Goal: Task Accomplishment & Management: Use online tool/utility

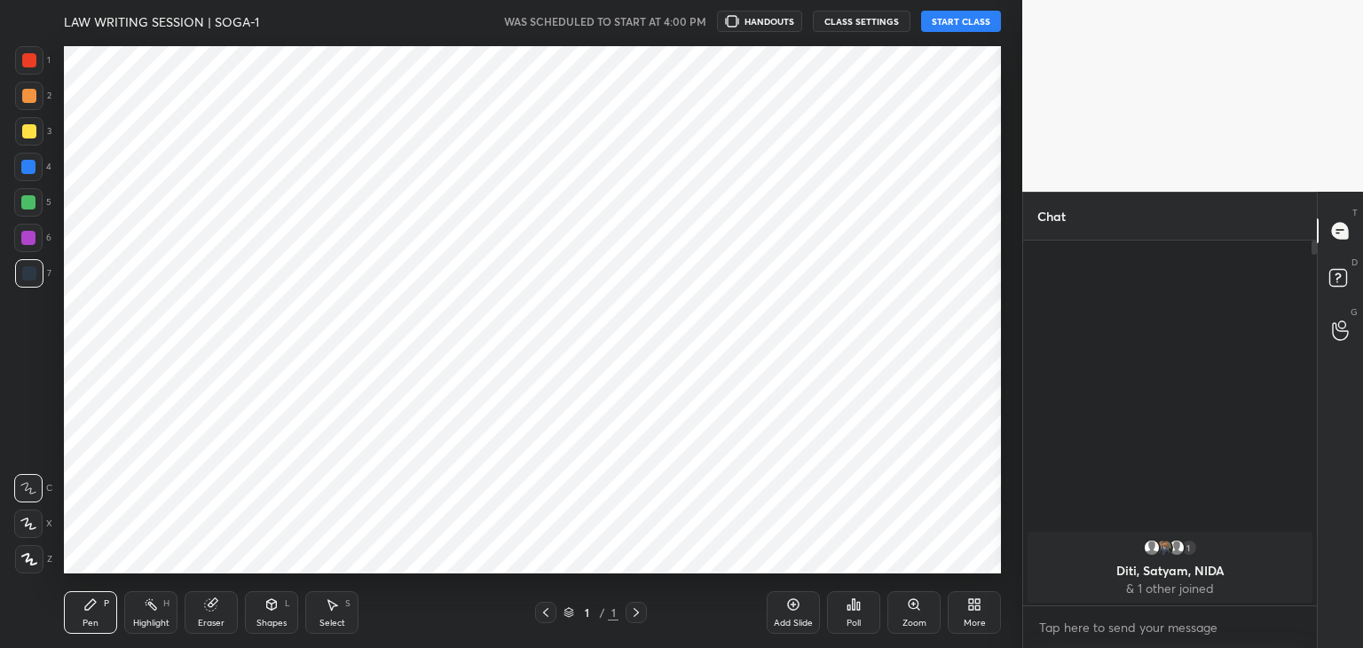
scroll to position [534, 951]
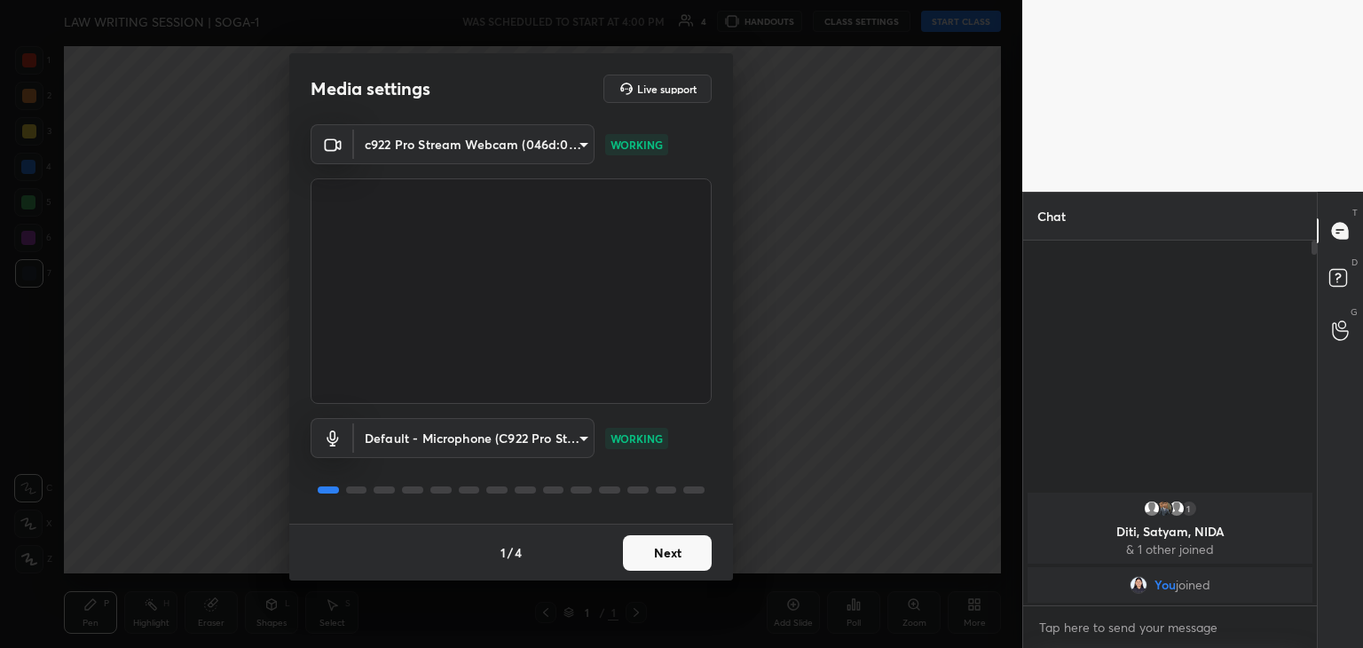
click at [674, 559] on button "Next" at bounding box center [667, 553] width 89 height 36
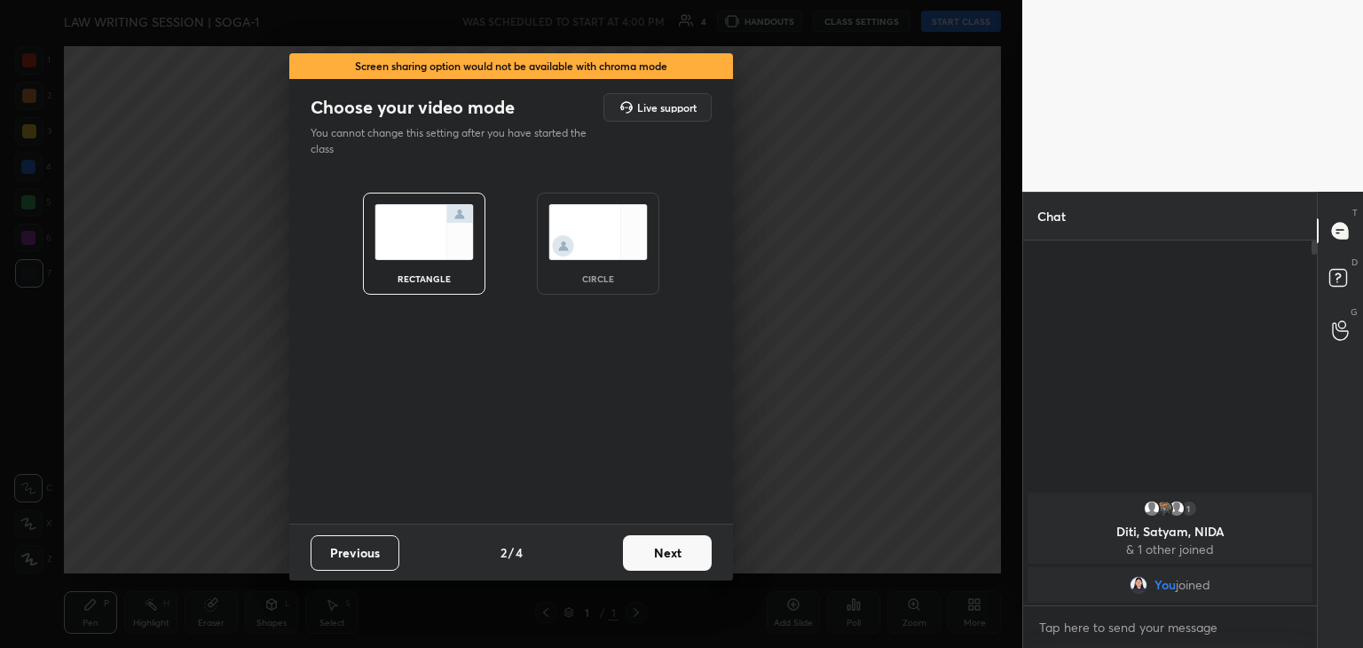
click at [674, 559] on button "Next" at bounding box center [667, 553] width 89 height 36
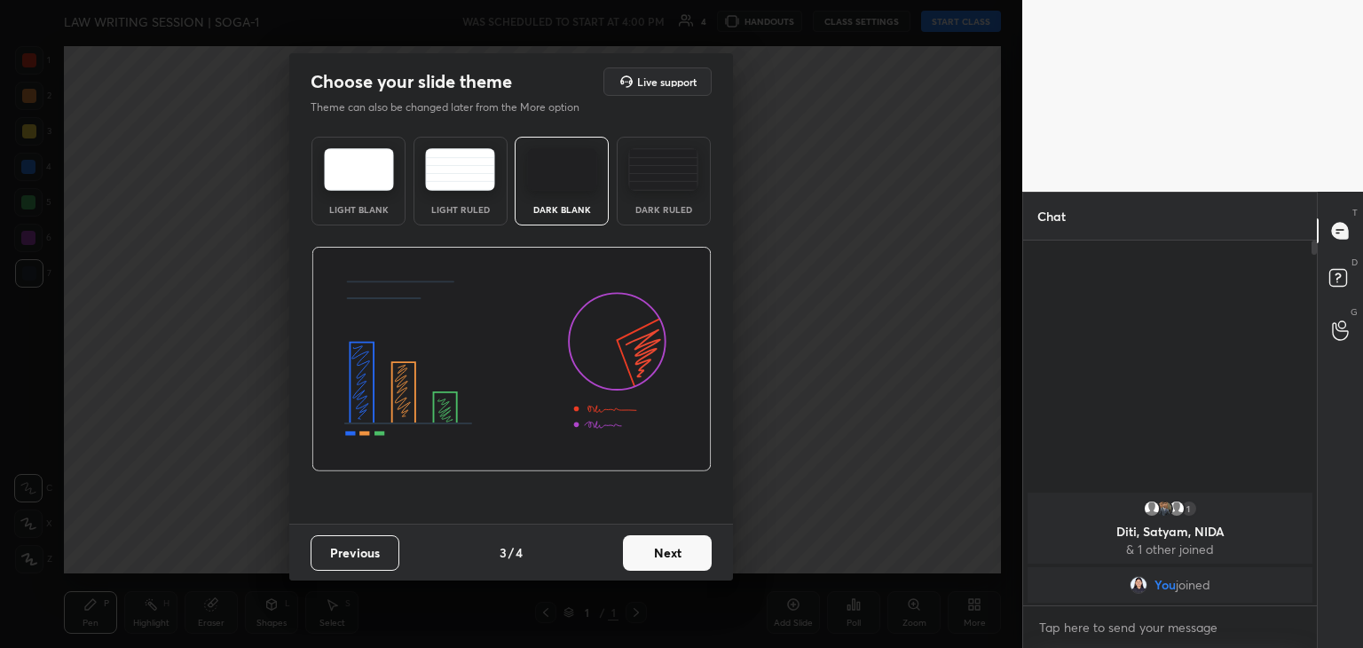
click at [657, 165] on img at bounding box center [663, 169] width 70 height 43
click at [650, 548] on button "Next" at bounding box center [667, 553] width 89 height 36
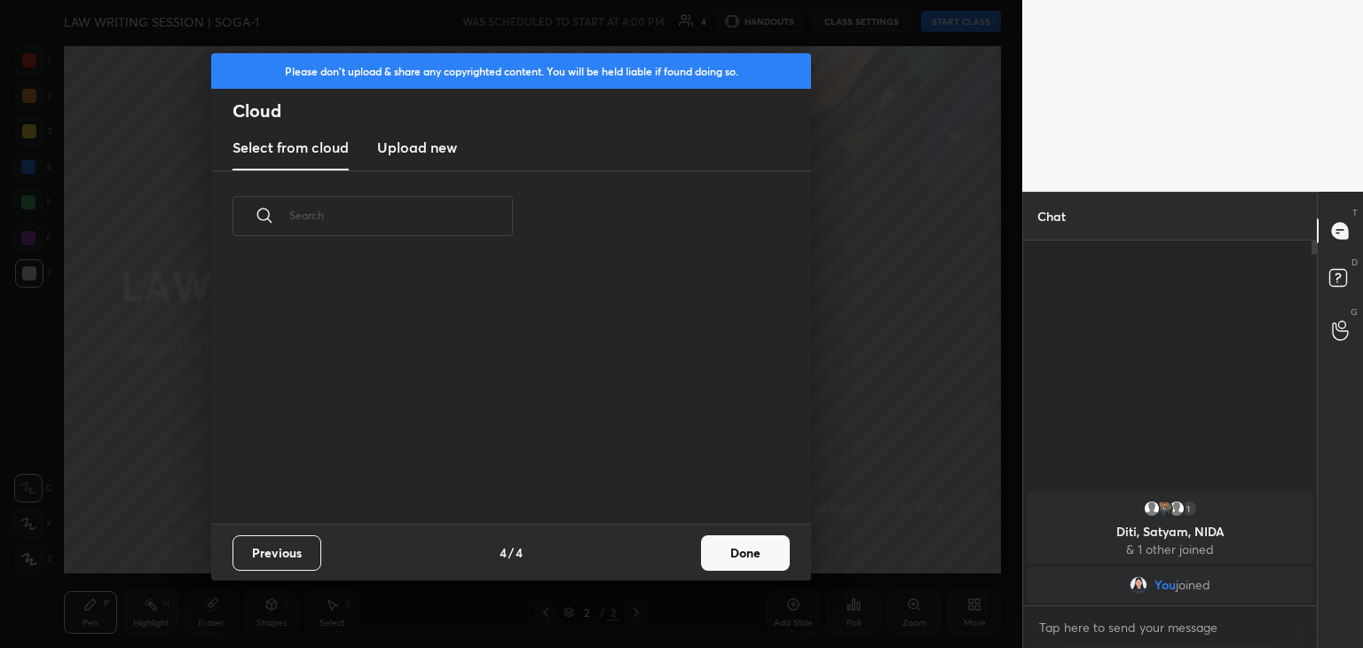
scroll to position [263, 570]
click at [751, 549] on button "Done" at bounding box center [745, 553] width 89 height 36
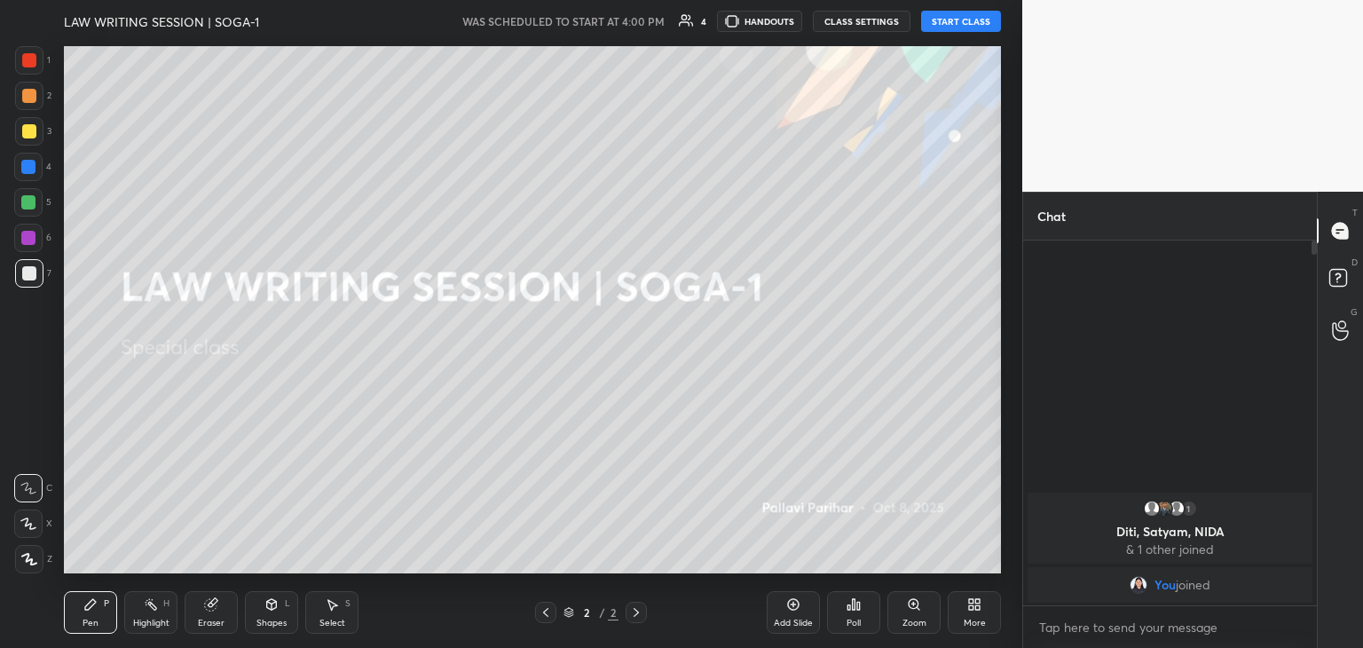
click at [25, 559] on icon at bounding box center [29, 559] width 16 height 12
click at [22, 130] on div at bounding box center [29, 131] width 14 height 14
click at [210, 614] on div "Eraser" at bounding box center [211, 612] width 53 height 43
click at [24, 425] on circle at bounding box center [28, 430] width 14 height 14
click at [95, 604] on icon at bounding box center [90, 604] width 14 height 14
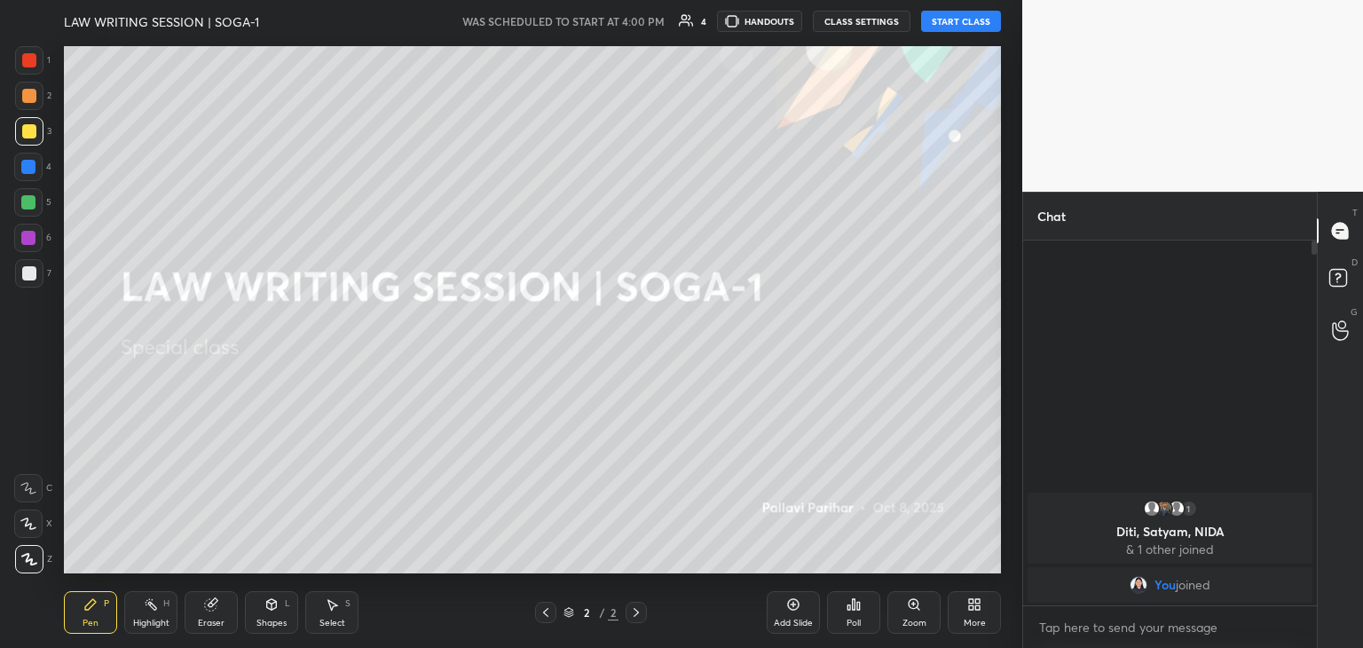
click at [973, 612] on icon at bounding box center [974, 604] width 14 height 14
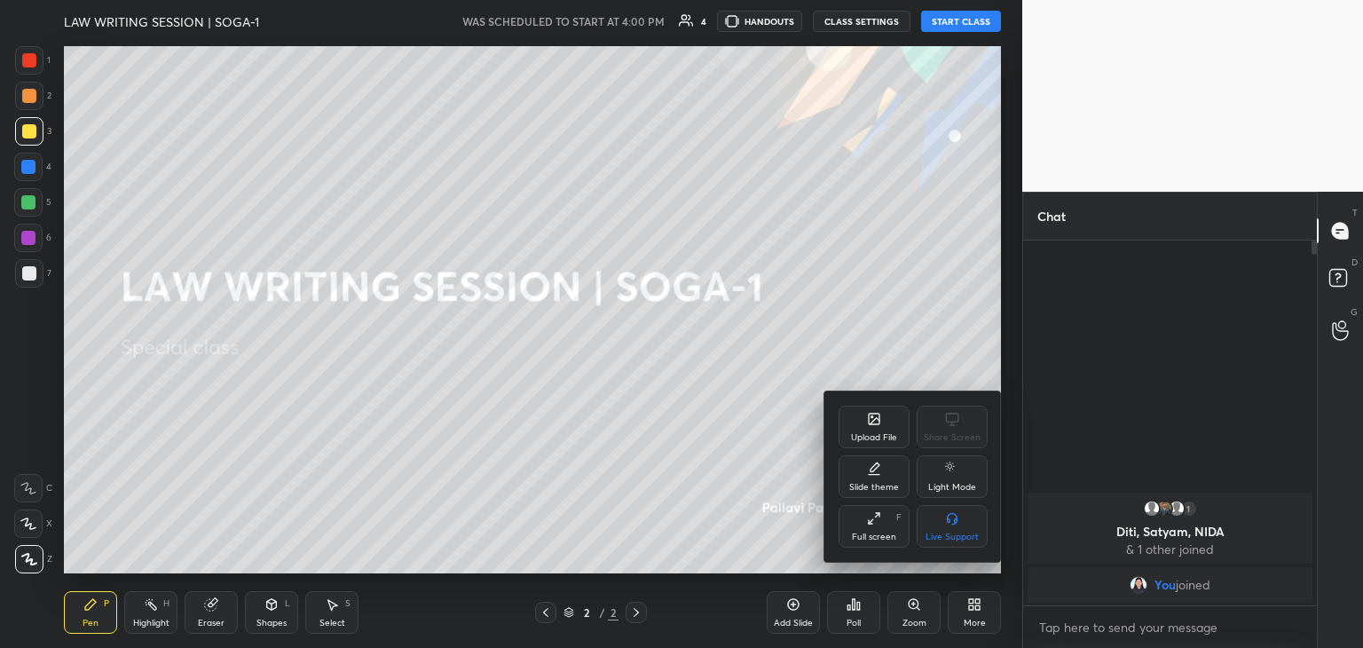
click at [856, 421] on div "Upload File" at bounding box center [874, 427] width 71 height 43
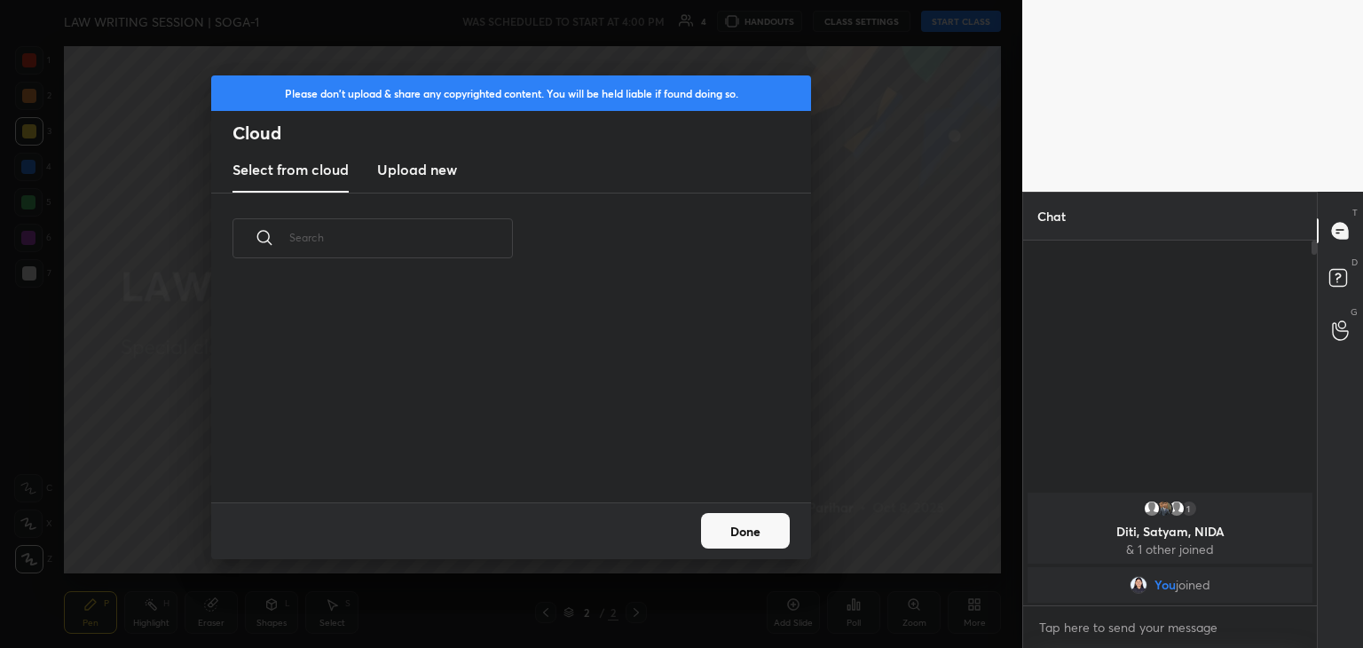
scroll to position [218, 570]
click at [419, 171] on h3 "Upload new" at bounding box center [417, 169] width 80 height 21
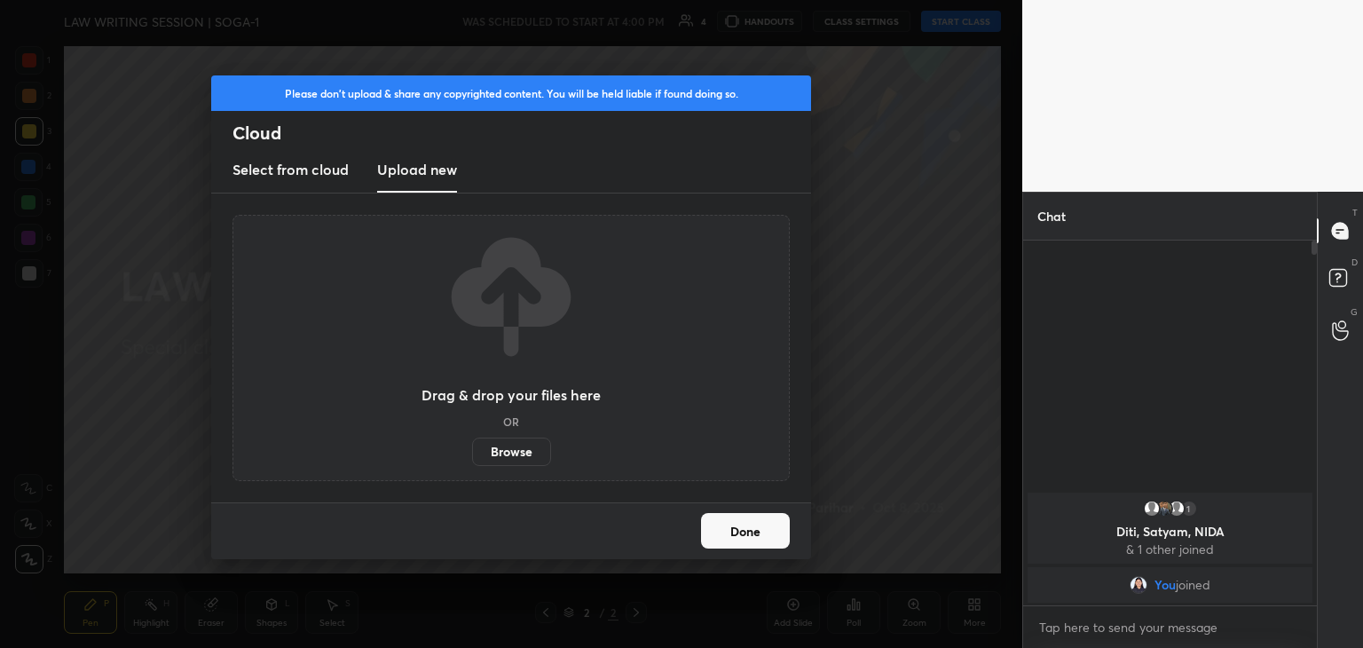
click at [519, 446] on label "Browse" at bounding box center [511, 452] width 79 height 28
click at [472, 446] on input "Browse" at bounding box center [472, 452] width 0 height 28
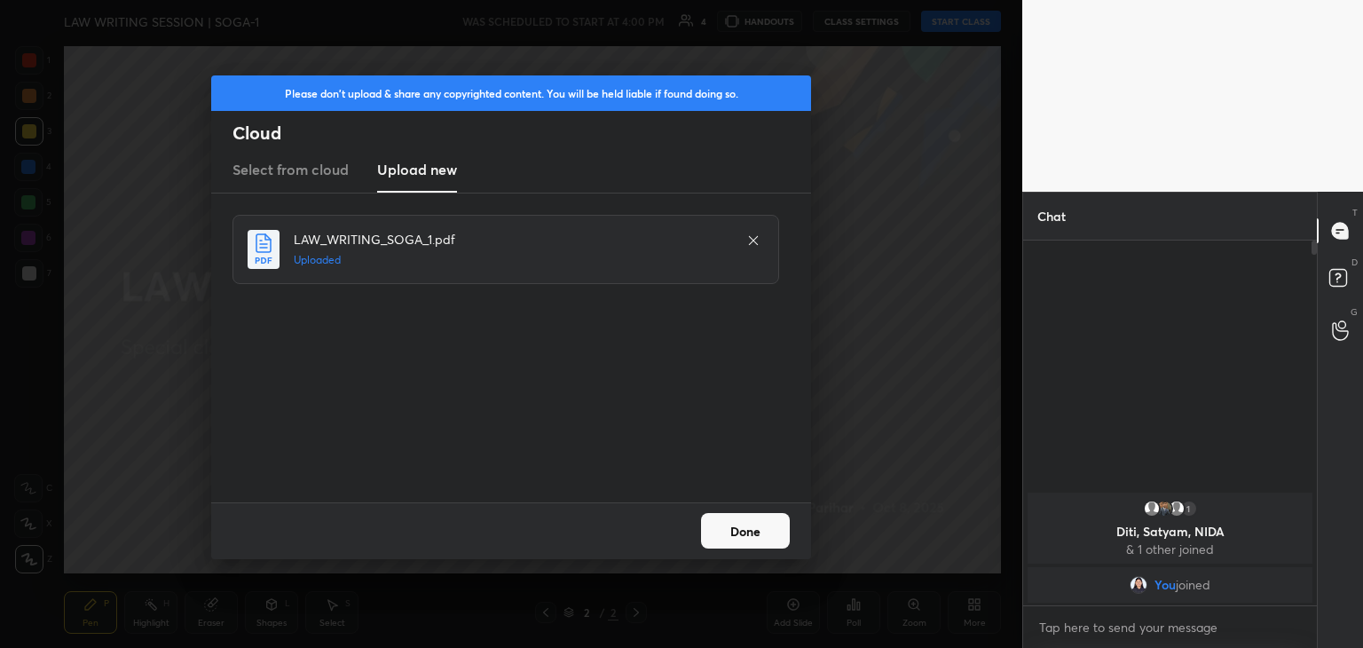
click at [730, 529] on button "Done" at bounding box center [745, 531] width 89 height 36
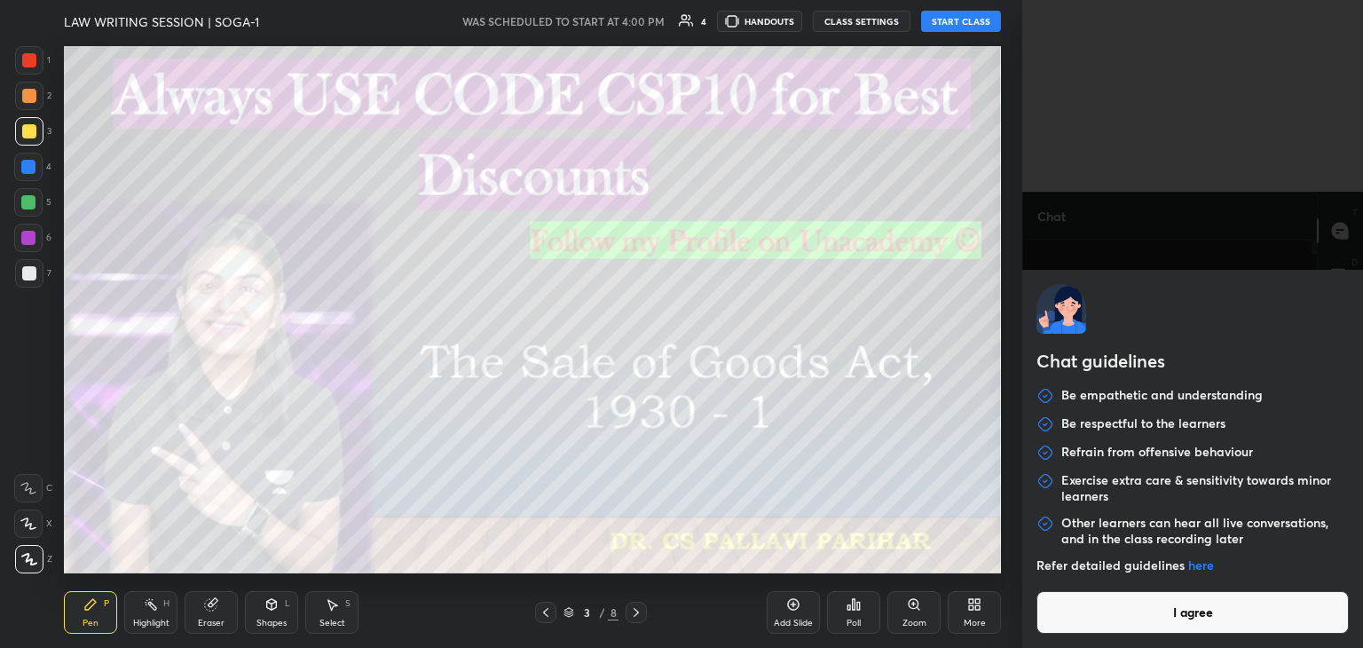
click at [1083, 628] on body "1 2 3 4 5 6 7 C X Z C X Z E E Erase all H H LAW WRITING SESSION | SOGA-1 WAS SC…" at bounding box center [681, 324] width 1363 height 648
click at [1083, 628] on button "I agree" at bounding box center [1193, 612] width 312 height 43
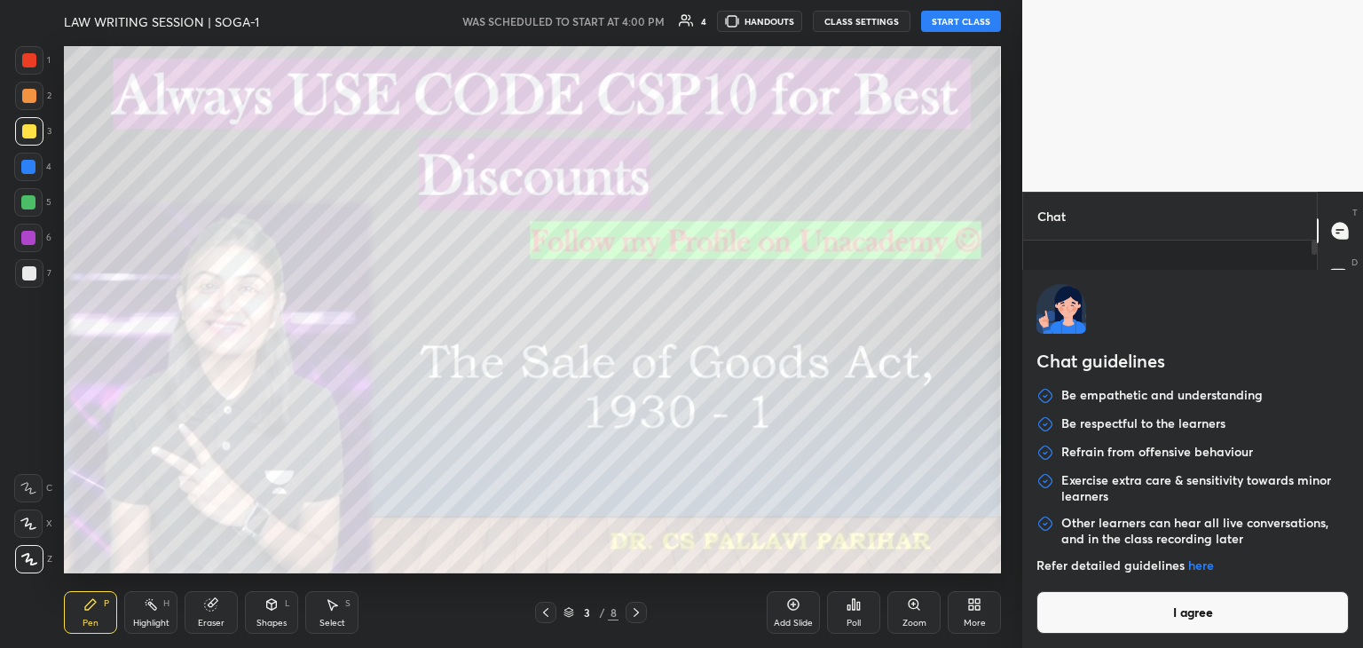
type textarea "x"
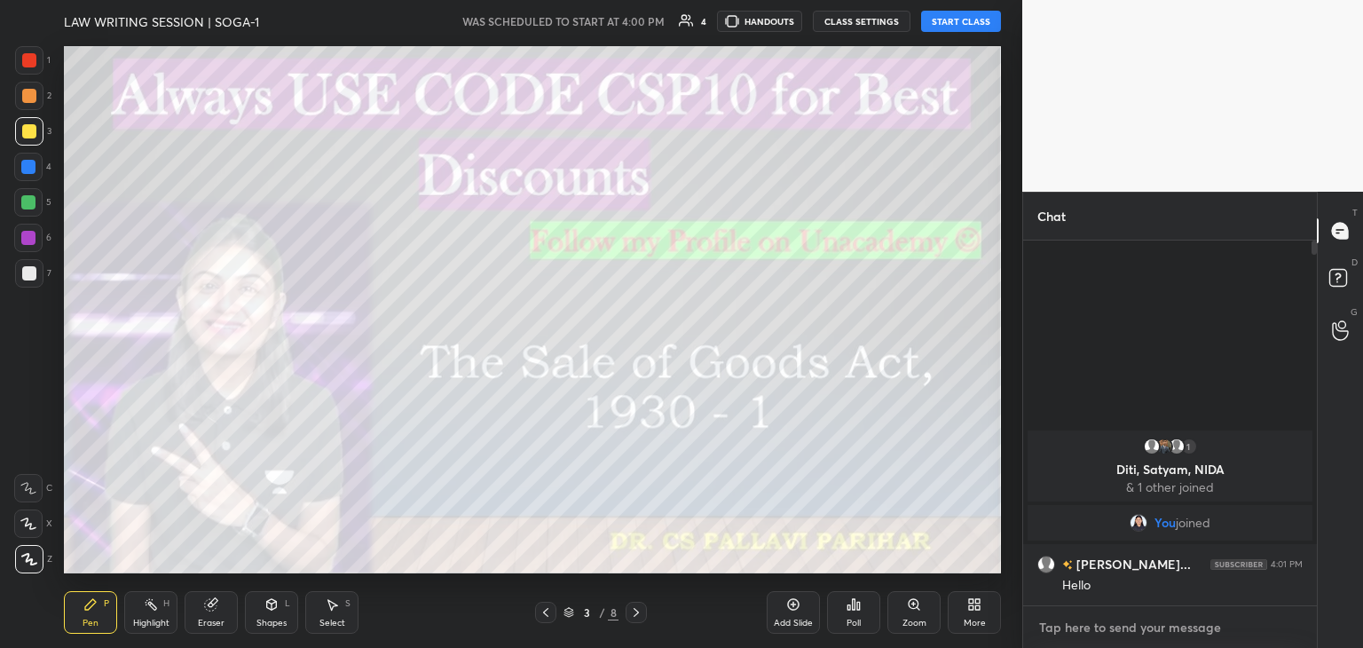
paste textarea "Telegram Group- [URL][DOMAIN_NAME]"
type textarea "Telegram Group- [URL][DOMAIN_NAME]"
type textarea "x"
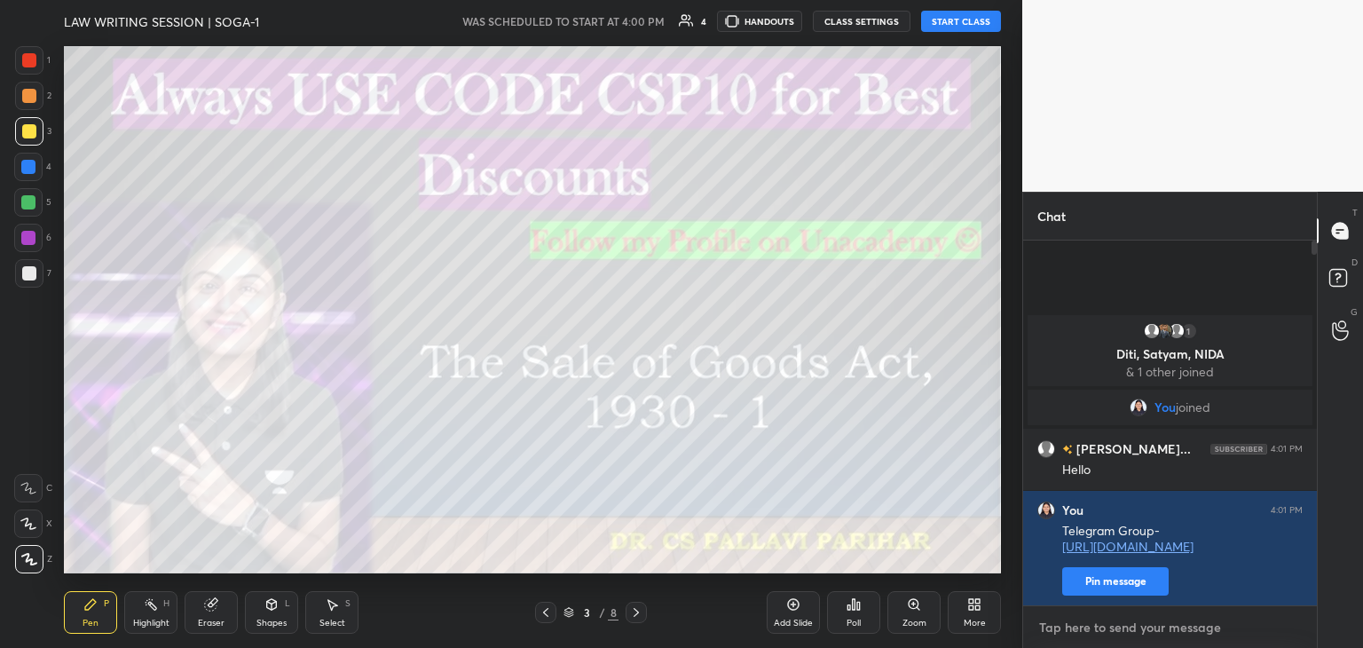
scroll to position [359, 288]
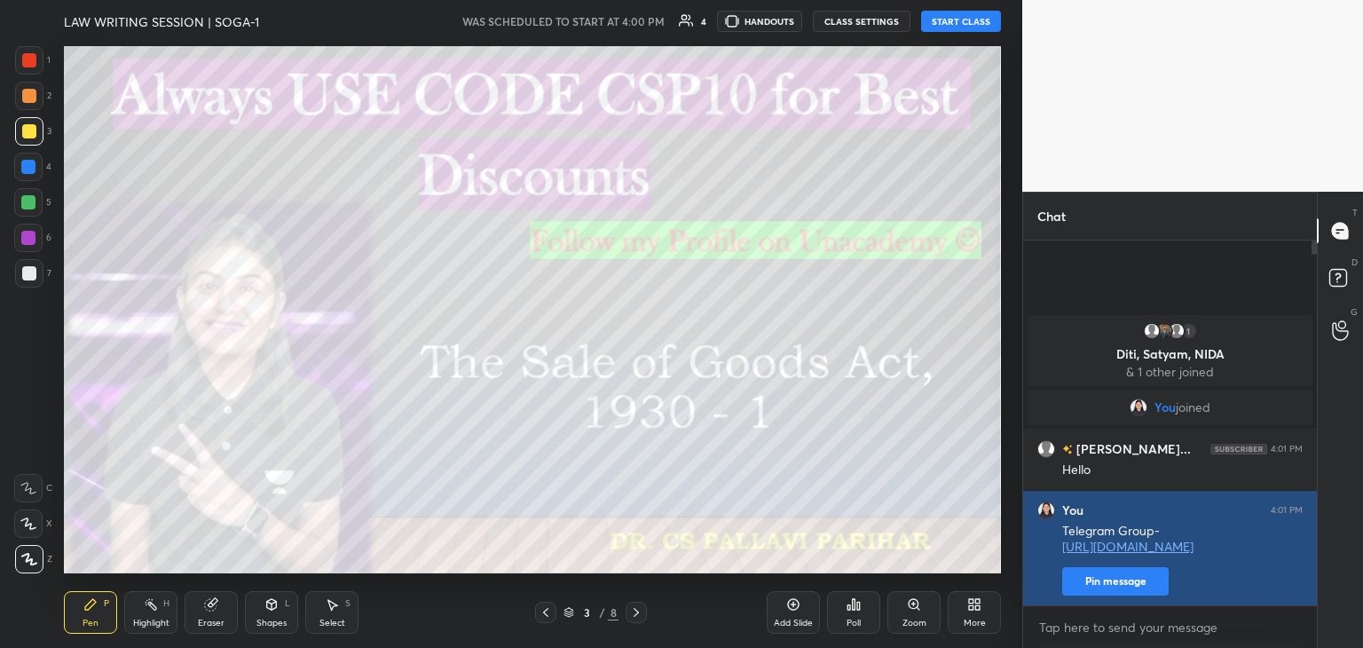
click at [1099, 583] on button "Pin message" at bounding box center [1115, 581] width 107 height 28
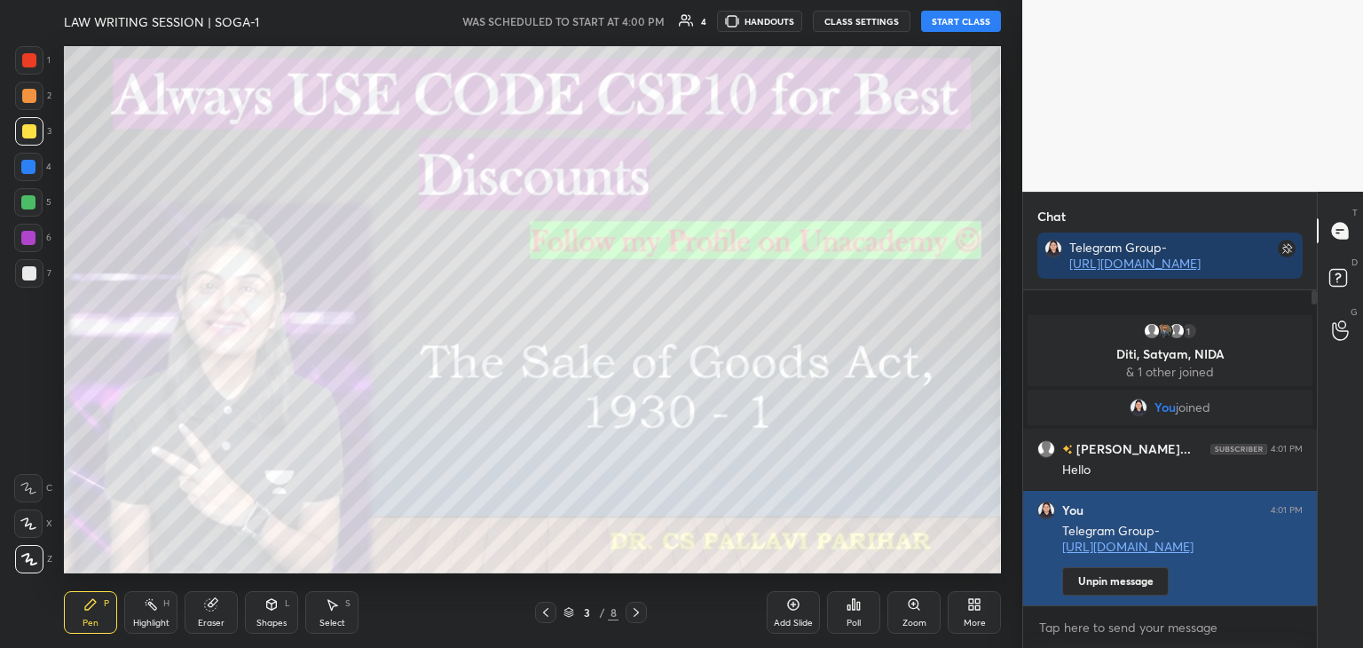
scroll to position [163, 288]
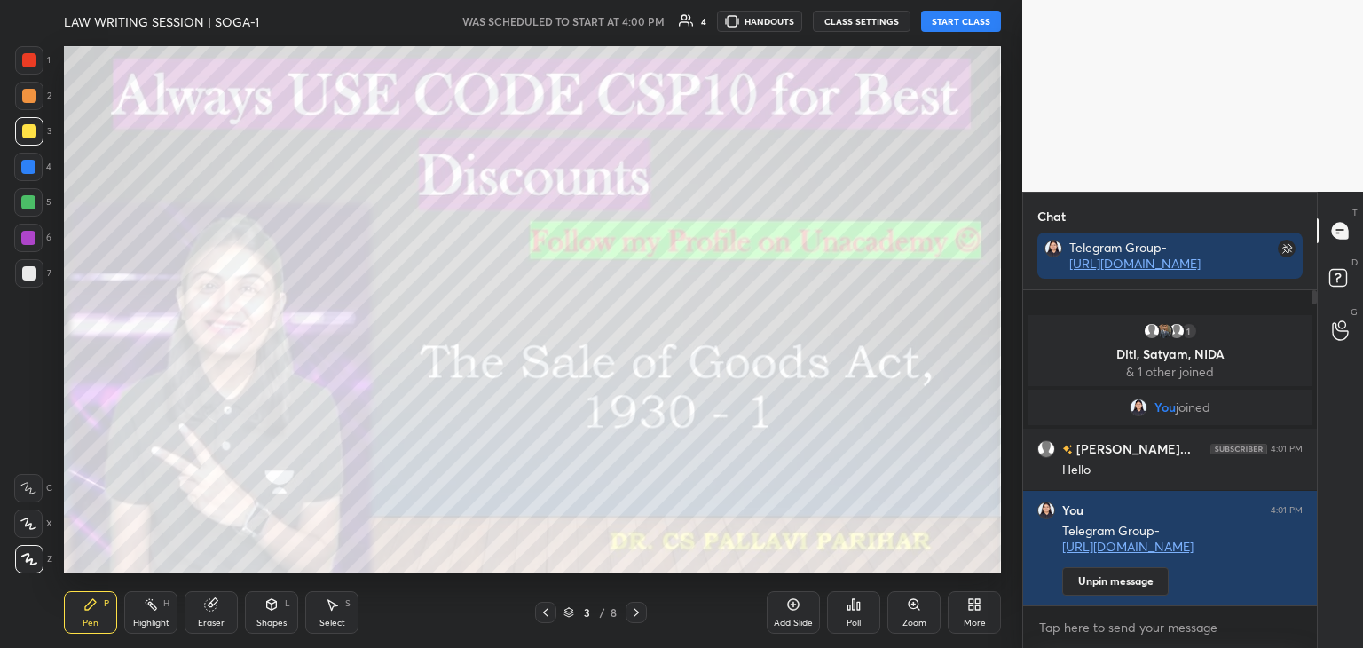
click at [966, 28] on button "START CLASS" at bounding box center [961, 21] width 80 height 21
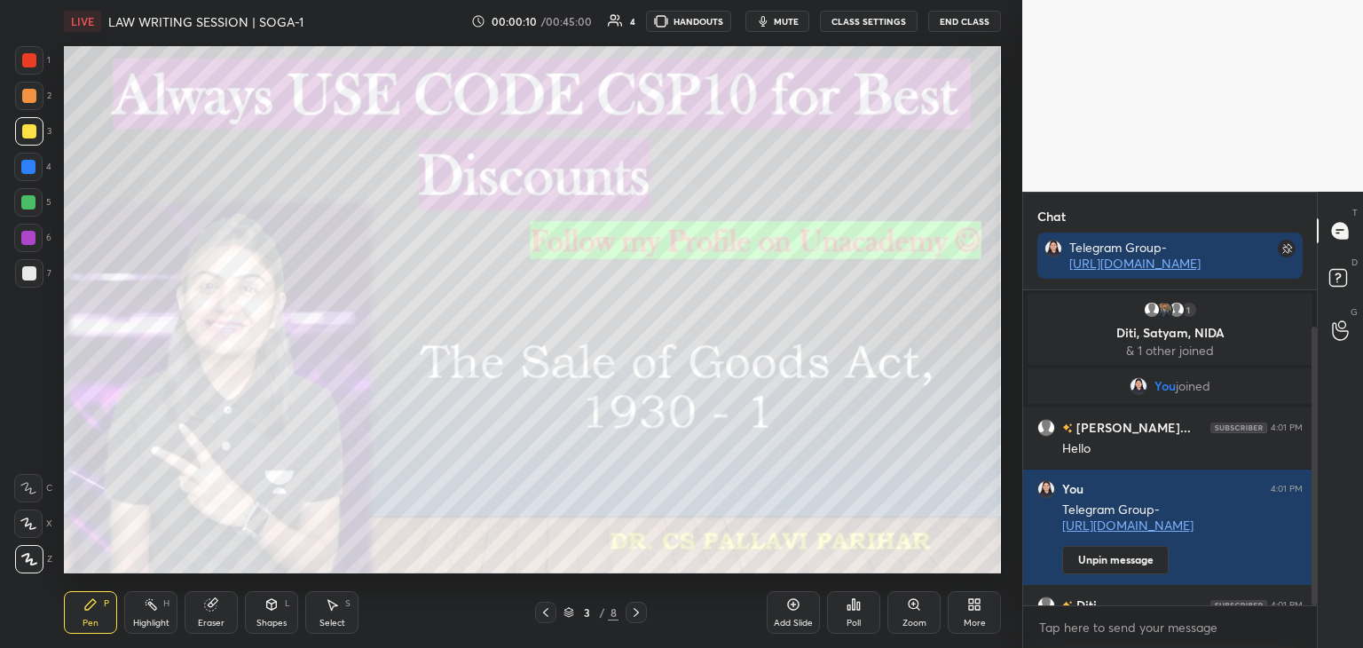
scroll to position [41, 0]
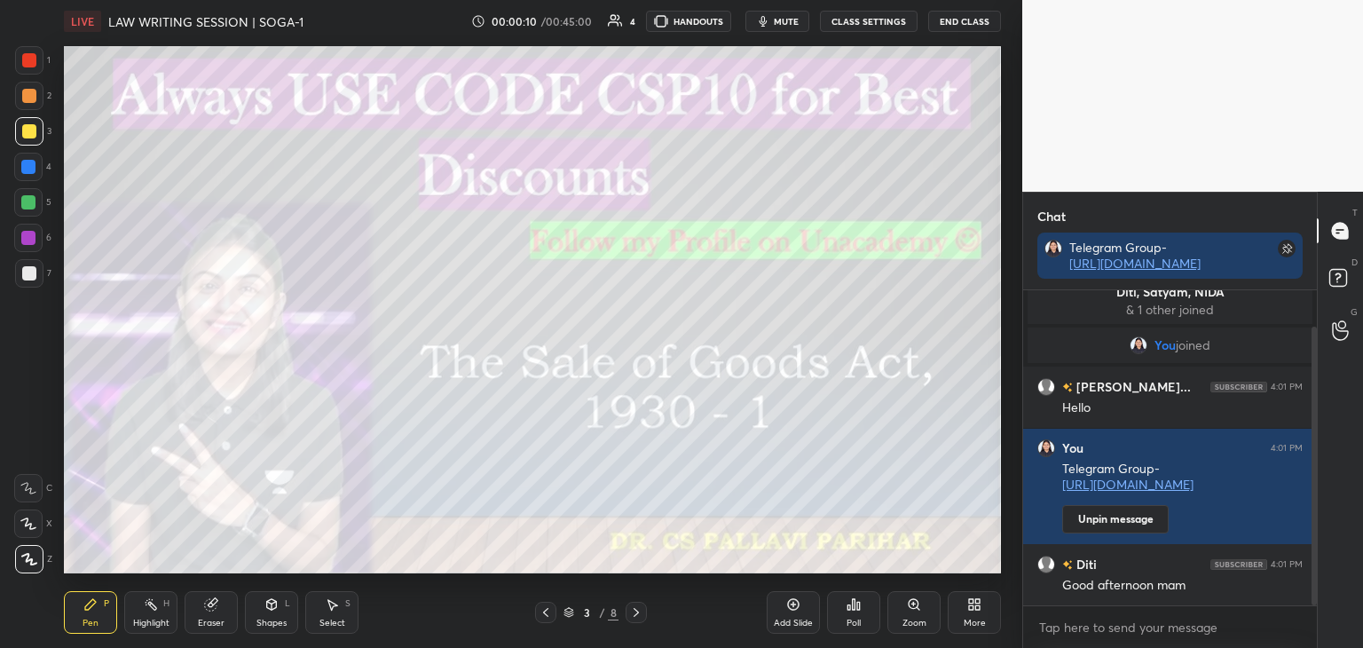
drag, startPoint x: 1316, startPoint y: 355, endPoint x: 1321, endPoint y: 441, distance: 86.2
click at [1321, 441] on div "Chat Telegram Group- [URL][DOMAIN_NAME] 1 Diti, Satyam, NIDA & 1 other joined Y…" at bounding box center [1192, 420] width 341 height 456
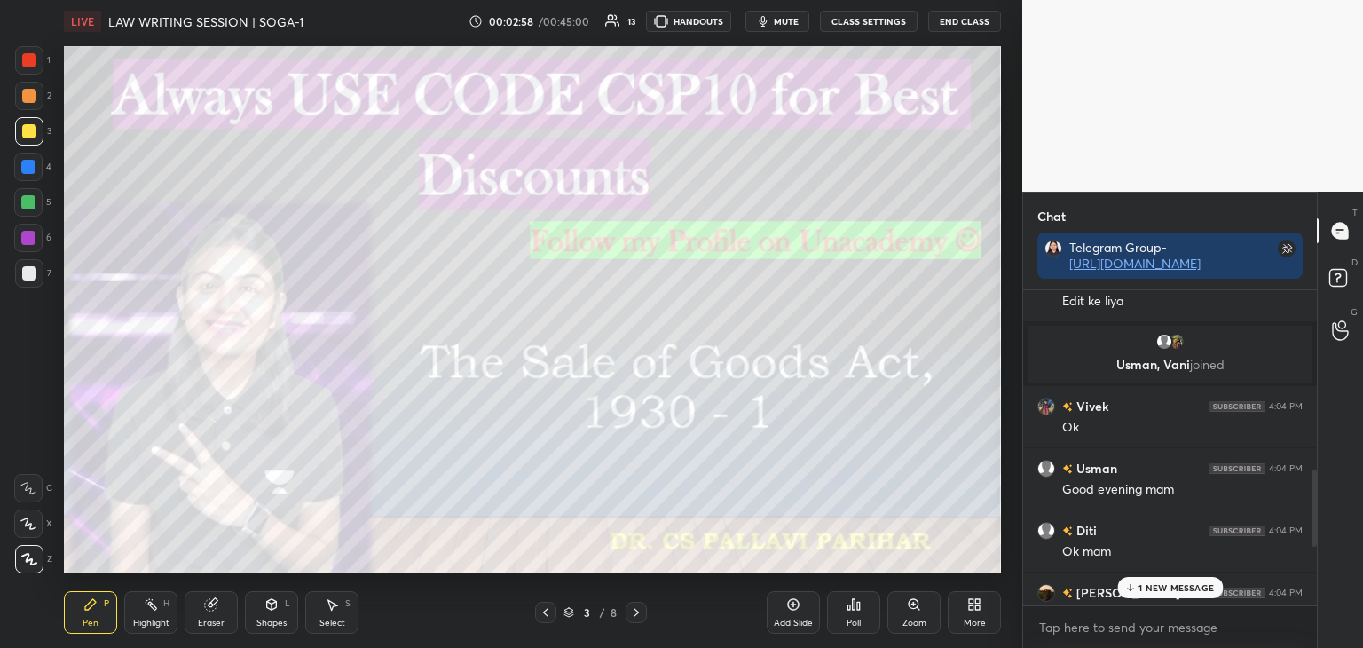
scroll to position [1083, 0]
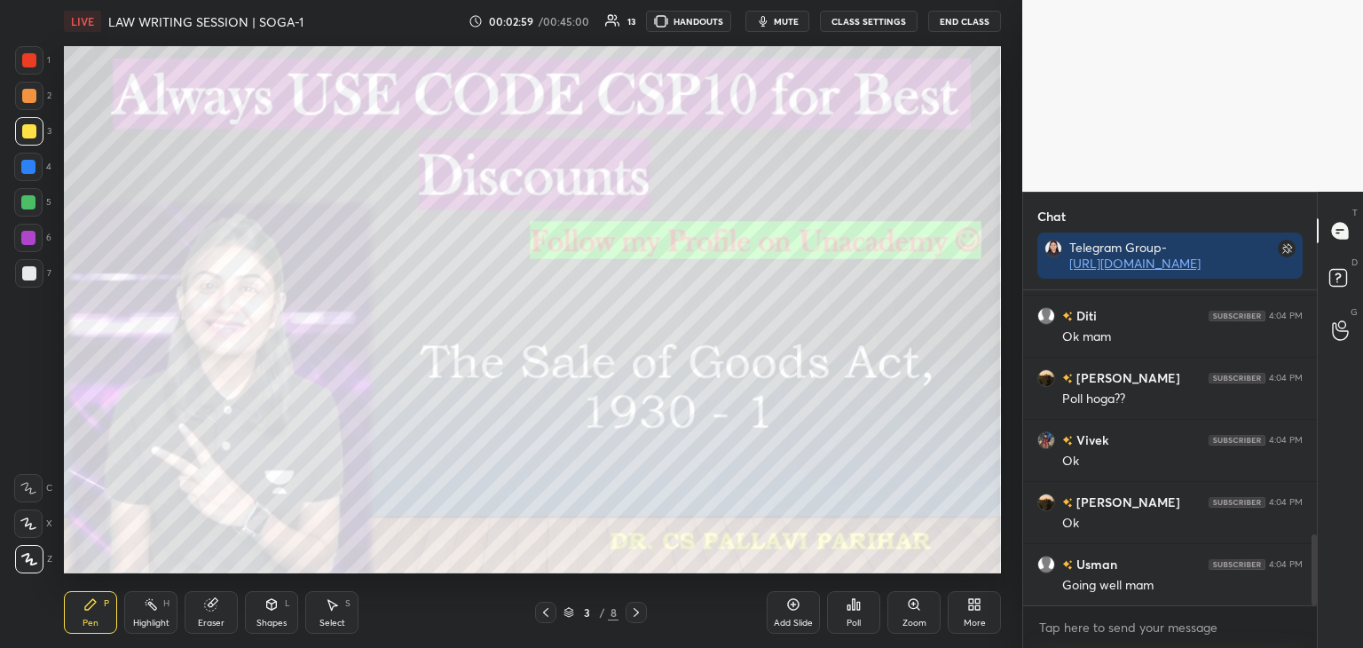
drag, startPoint x: 1316, startPoint y: 585, endPoint x: 1328, endPoint y: 684, distance: 100.1
click at [1328, 0] on html "1 2 3 4 5 6 7 C X Z C X Z E E Erase all H H LIVE LAW WRITING SESSION | SOGA-1 0…" at bounding box center [681, 0] width 1363 height 0
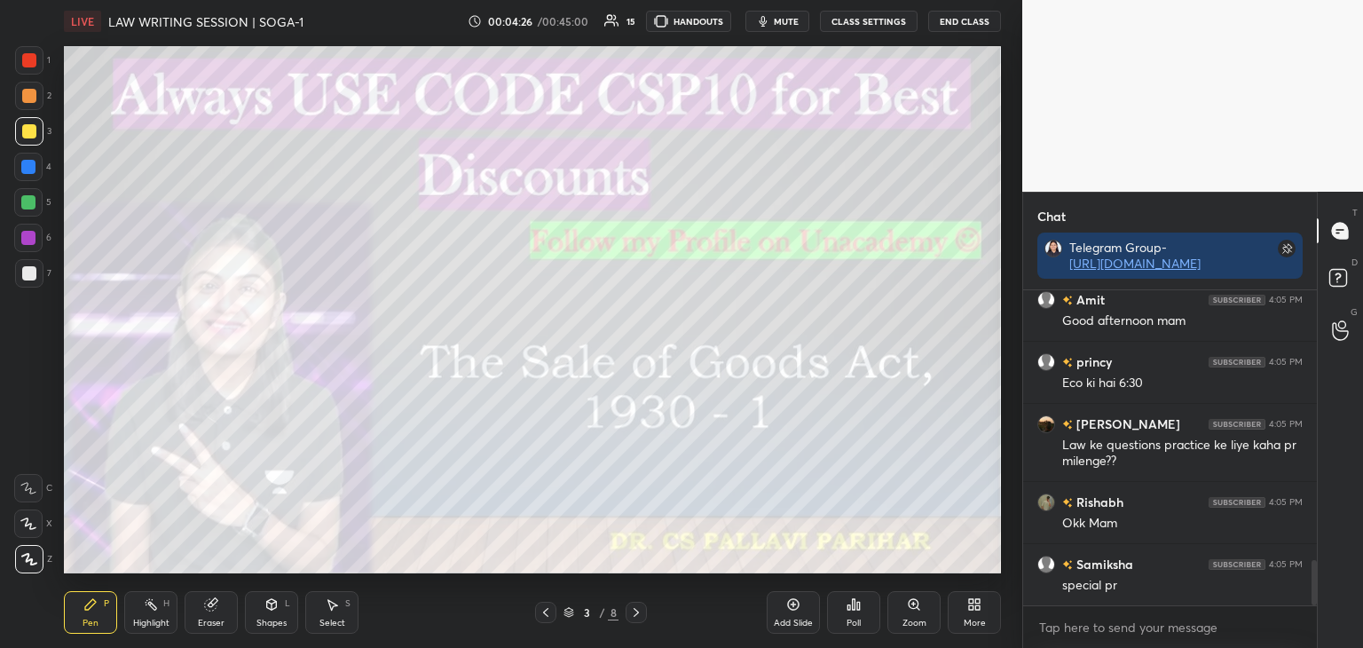
scroll to position [1899, 0]
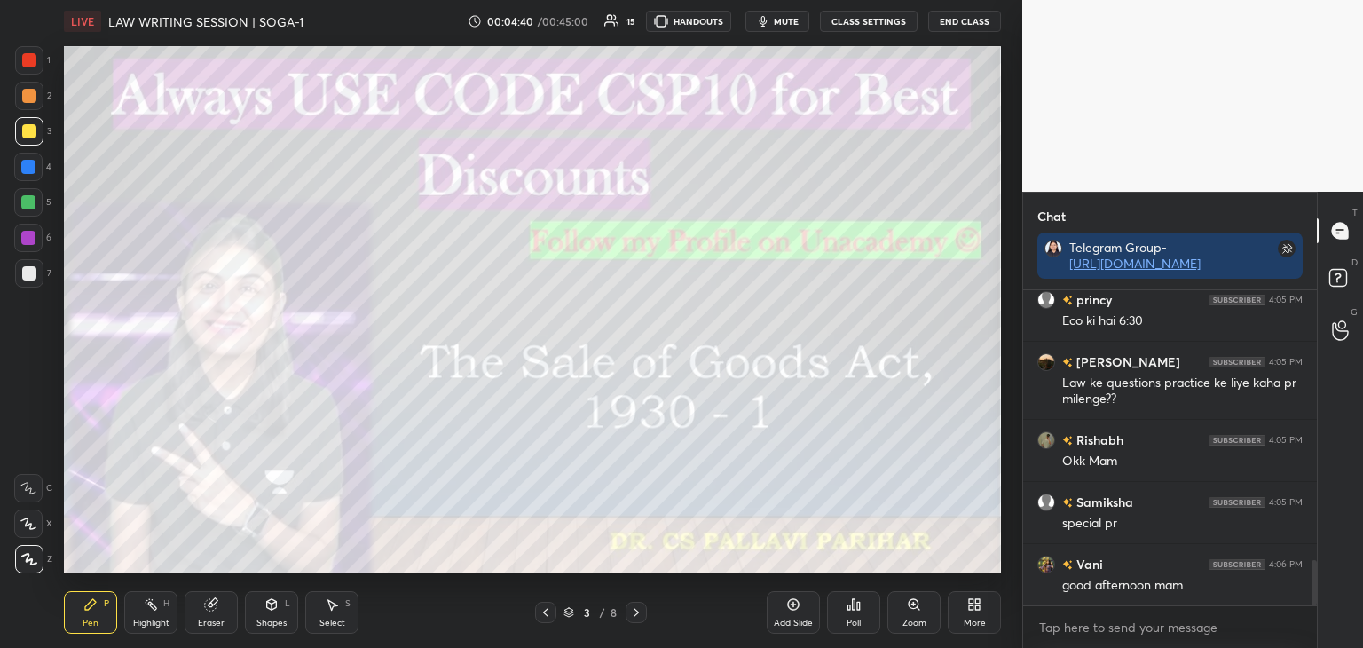
click at [638, 612] on icon at bounding box center [636, 612] width 5 height 9
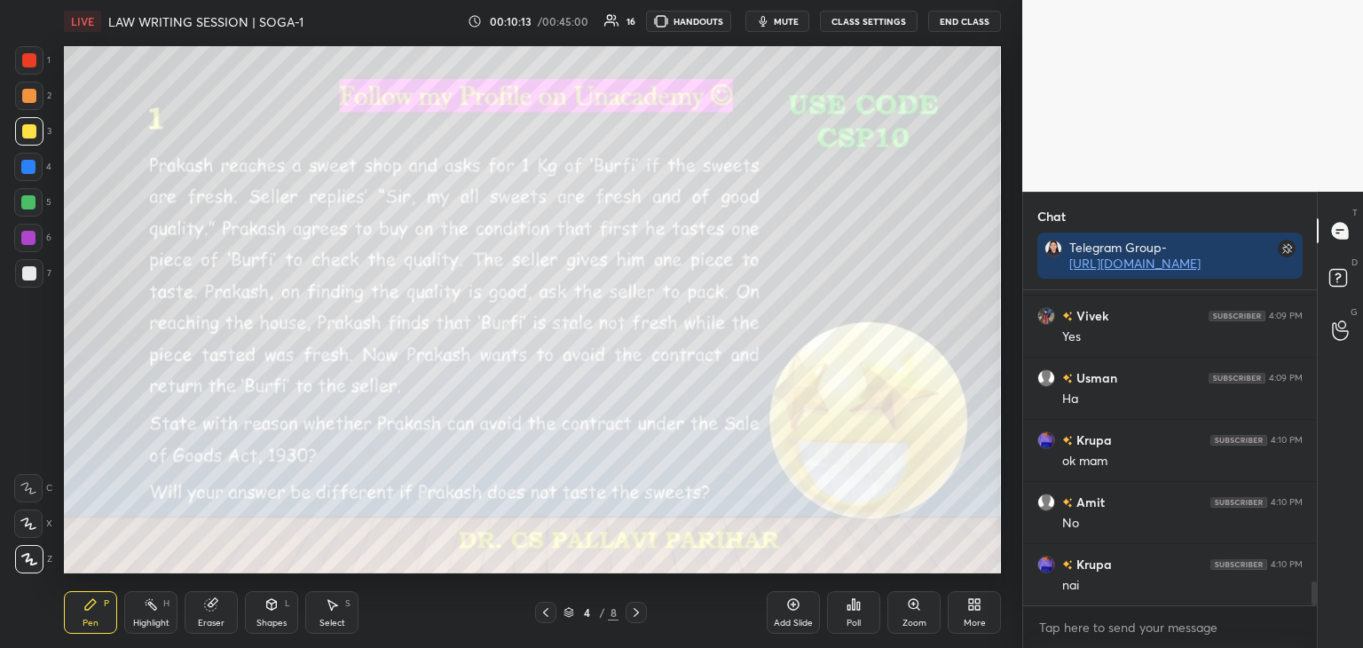
scroll to position [3768, 0]
click at [797, 612] on icon at bounding box center [793, 604] width 14 height 14
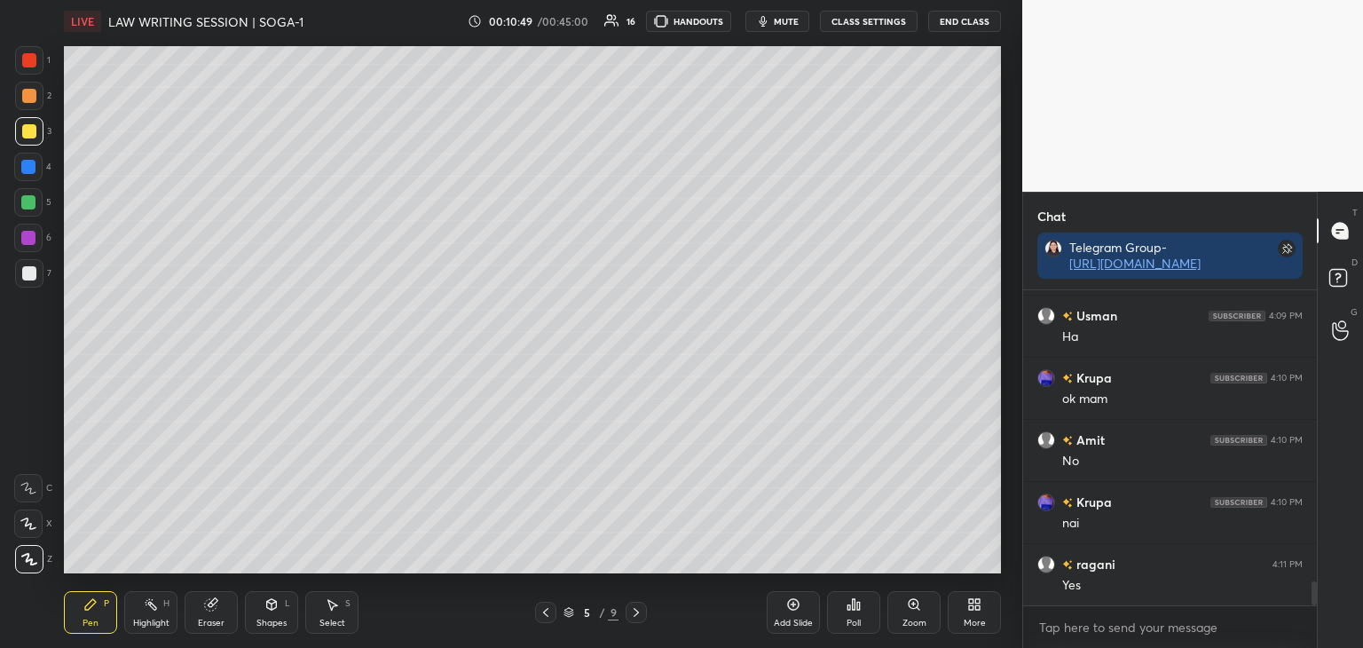
click at [24, 167] on div at bounding box center [28, 167] width 14 height 14
drag, startPoint x: 29, startPoint y: 130, endPoint x: 57, endPoint y: 132, distance: 27.6
click at [28, 132] on div at bounding box center [29, 131] width 14 height 14
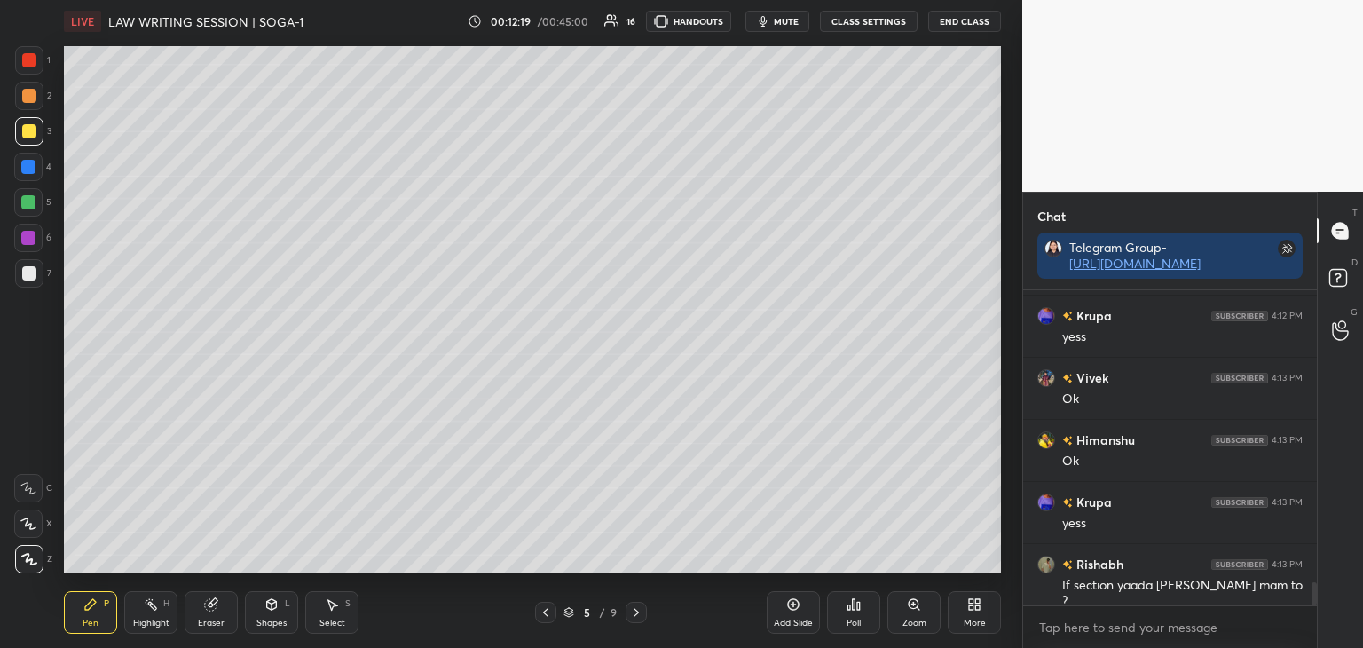
click at [30, 166] on div at bounding box center [28, 167] width 14 height 14
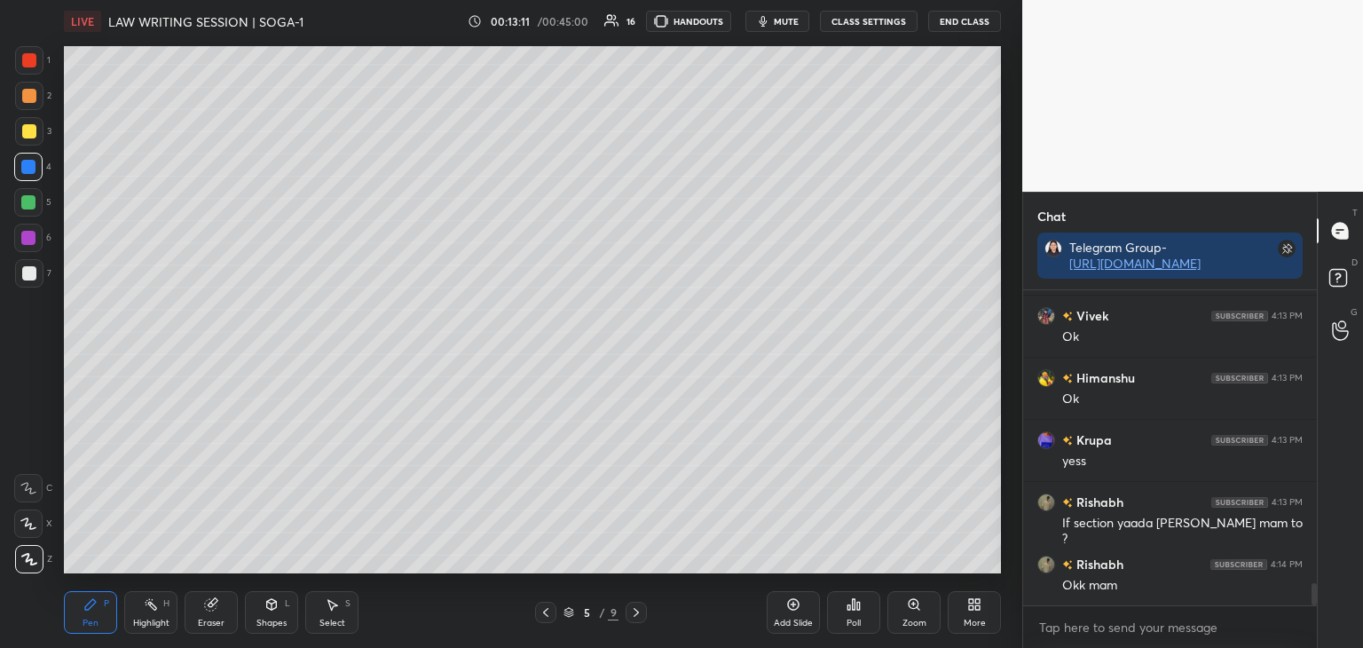
drag, startPoint x: 200, startPoint y: 604, endPoint x: 214, endPoint y: 583, distance: 25.6
click at [208, 596] on div "Eraser" at bounding box center [211, 612] width 53 height 43
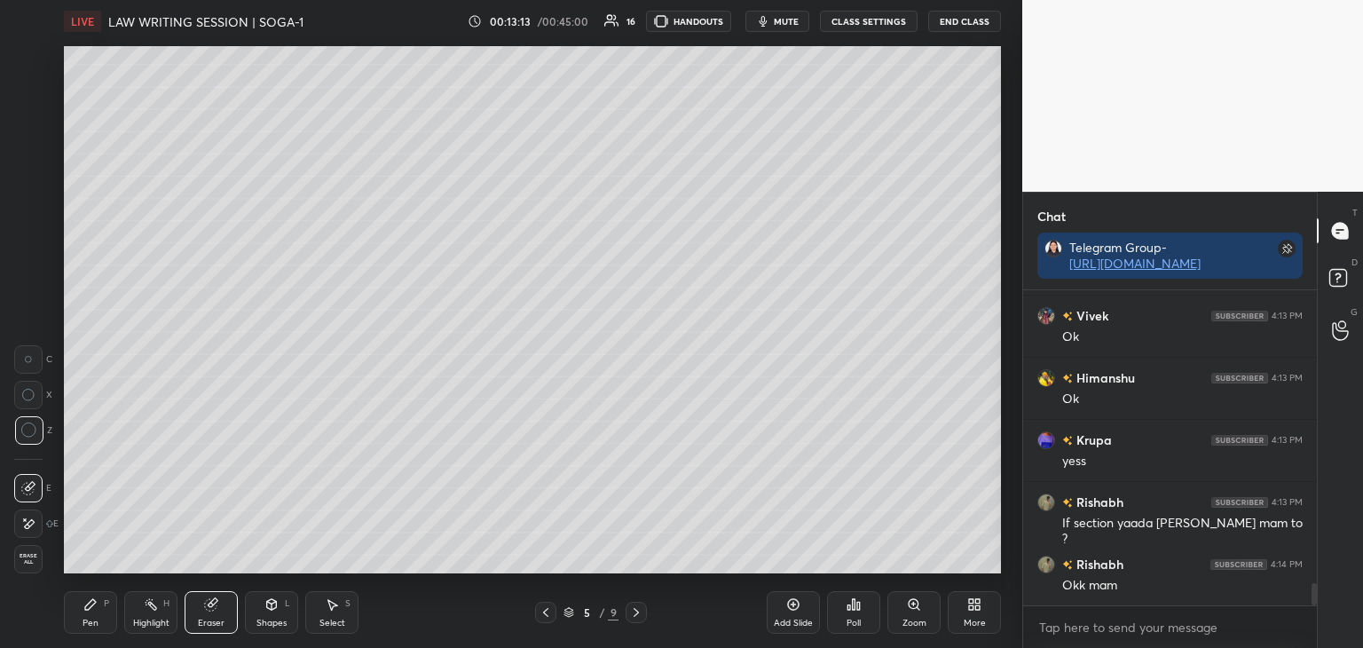
click at [83, 607] on div "Pen P" at bounding box center [90, 612] width 53 height 43
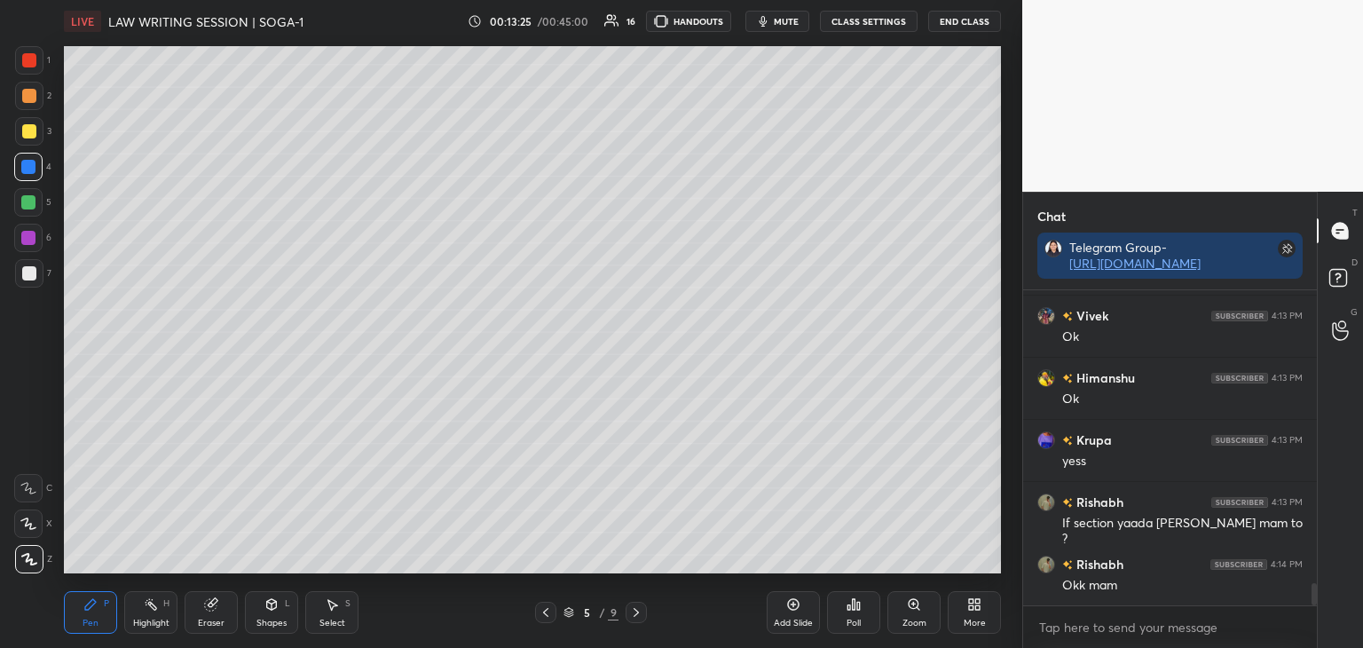
scroll to position [4203, 0]
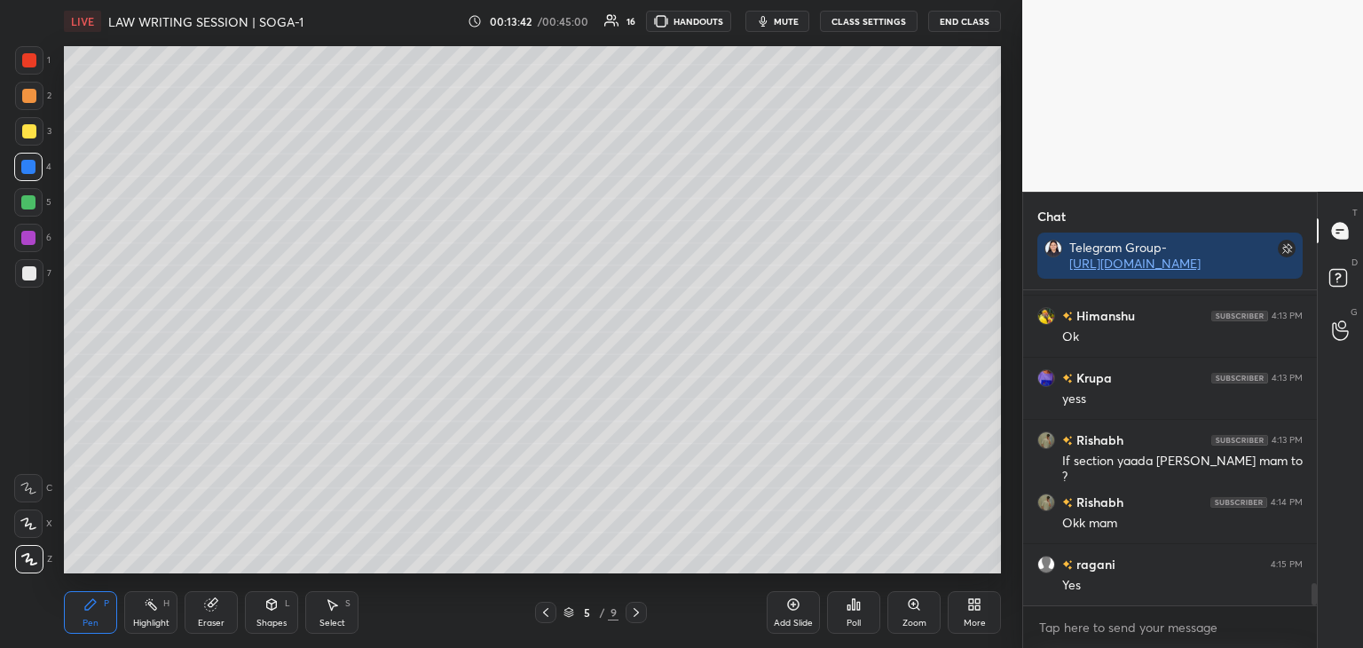
click at [28, 132] on div at bounding box center [29, 131] width 14 height 14
click at [28, 169] on div at bounding box center [28, 167] width 14 height 14
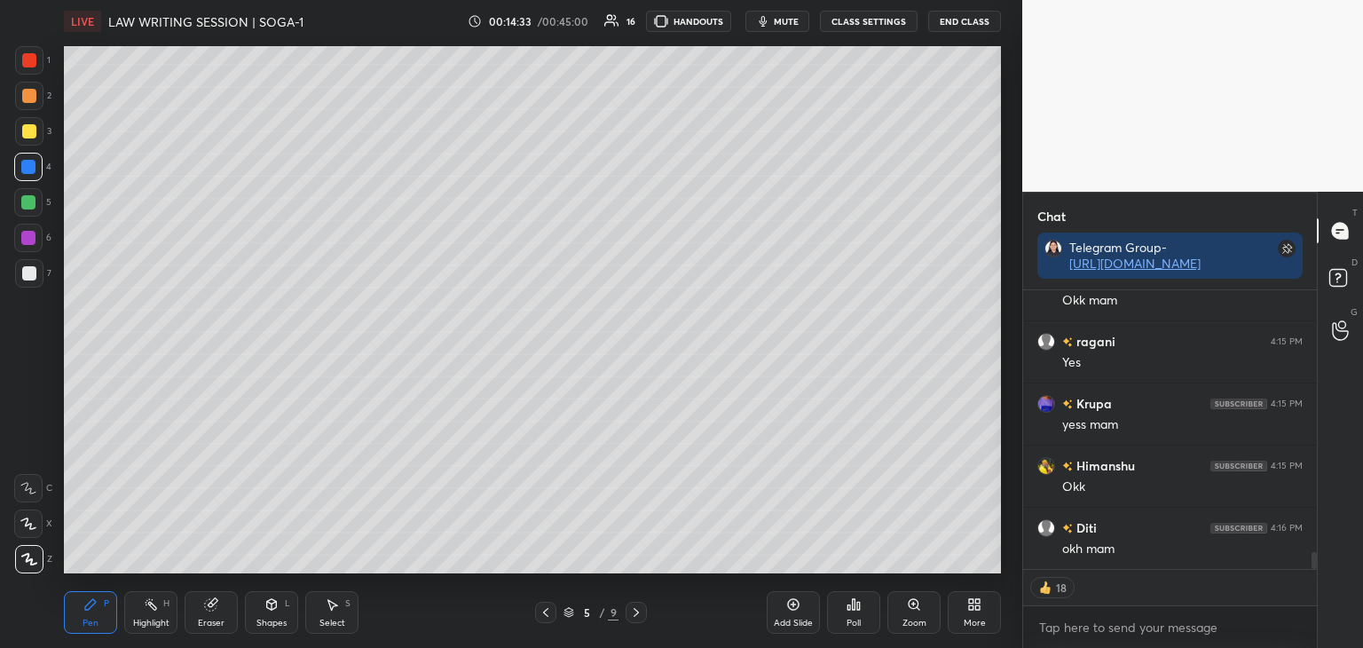
scroll to position [310, 288]
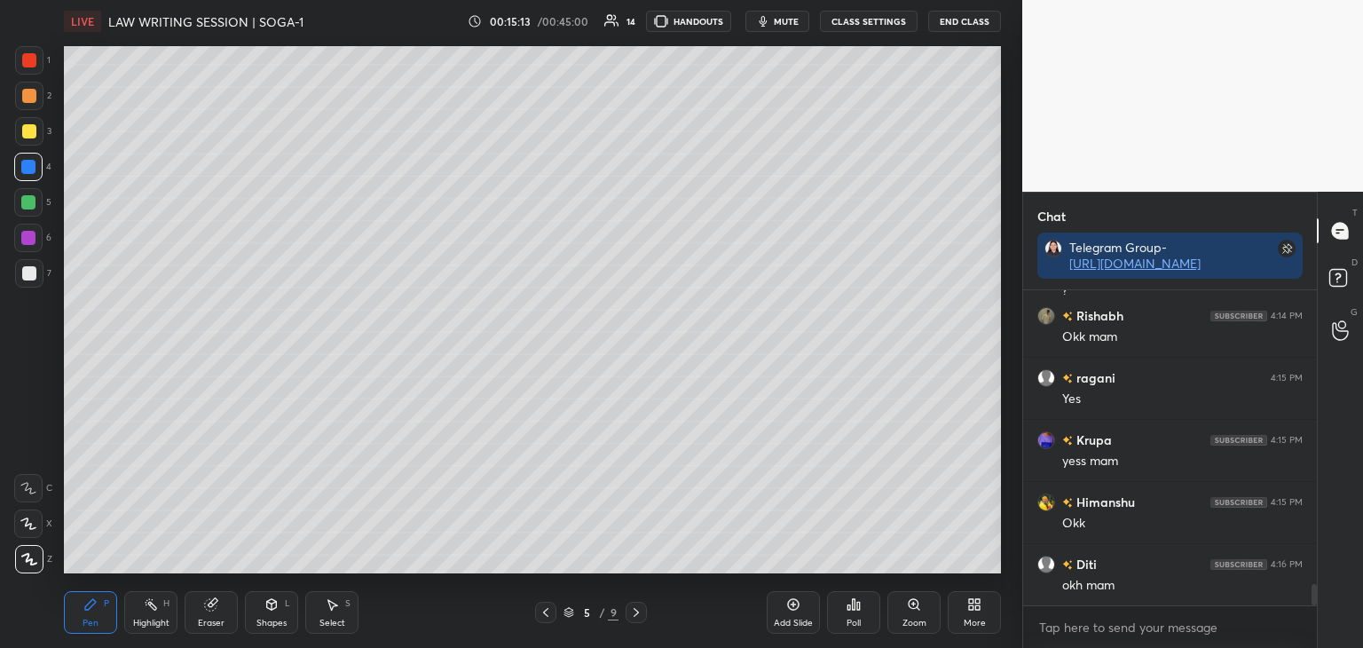
click at [639, 615] on icon at bounding box center [636, 612] width 14 height 14
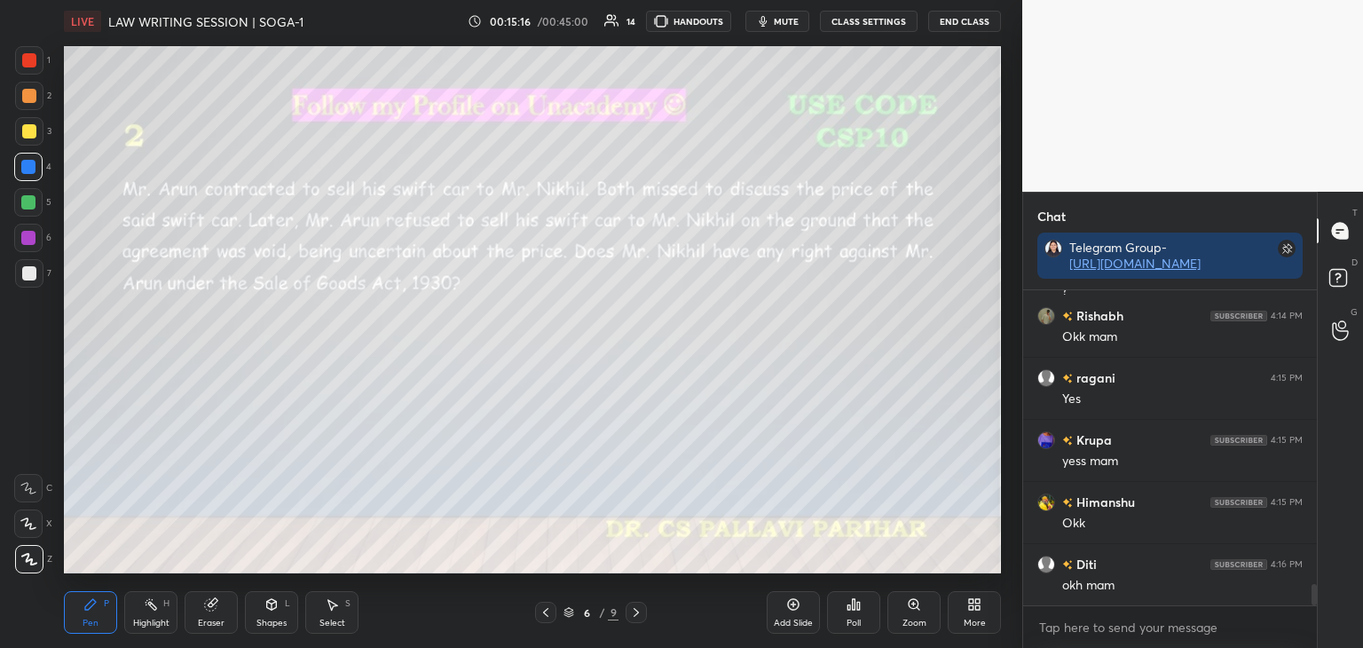
click at [28, 131] on div at bounding box center [29, 131] width 14 height 14
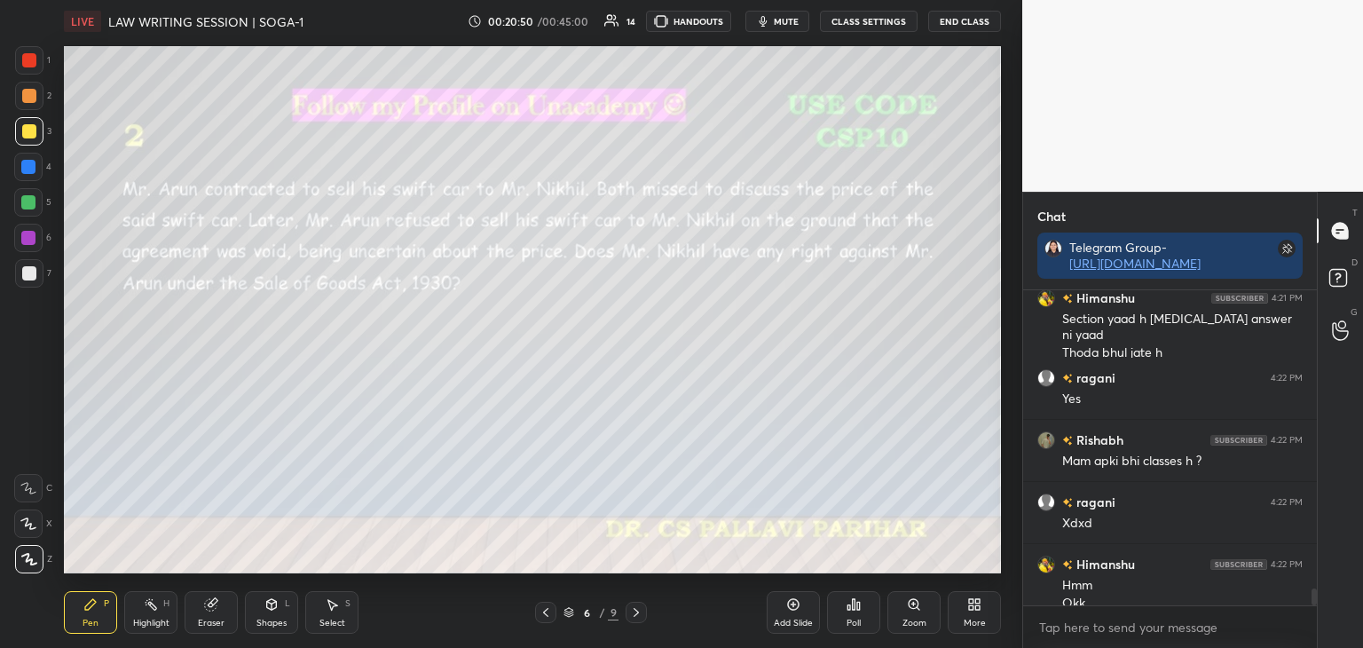
scroll to position [5639, 0]
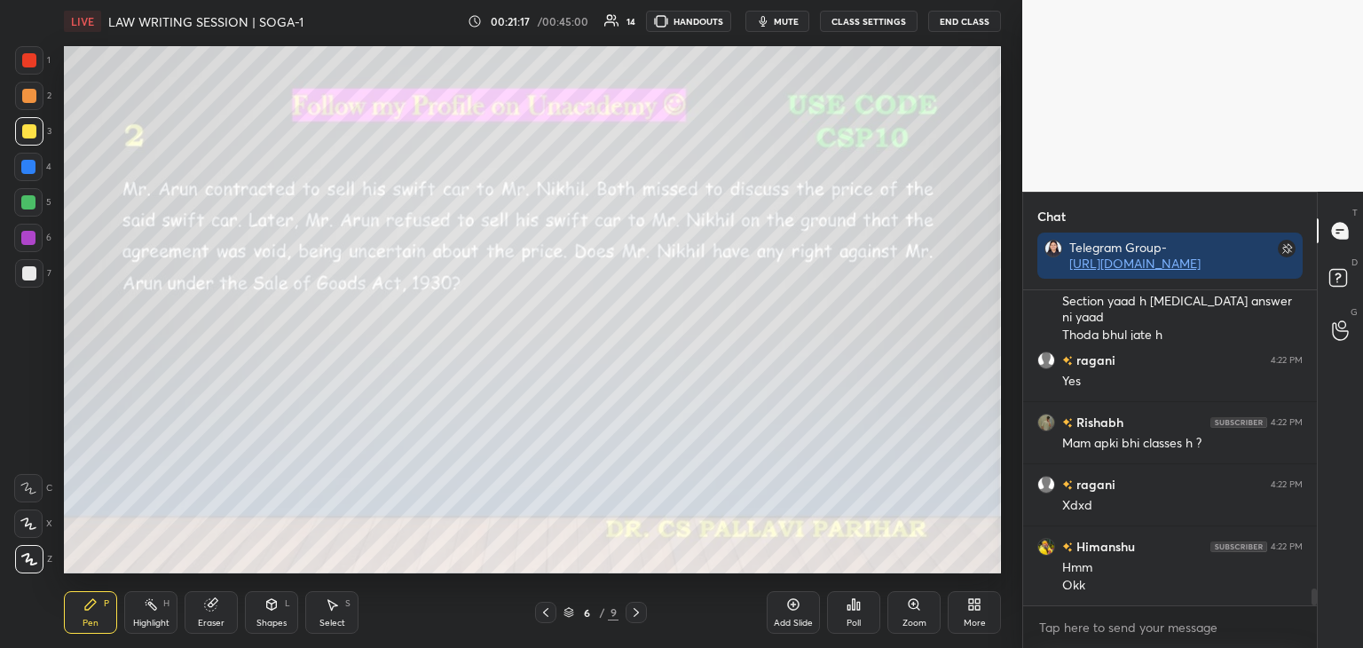
click at [636, 615] on icon at bounding box center [636, 612] width 14 height 14
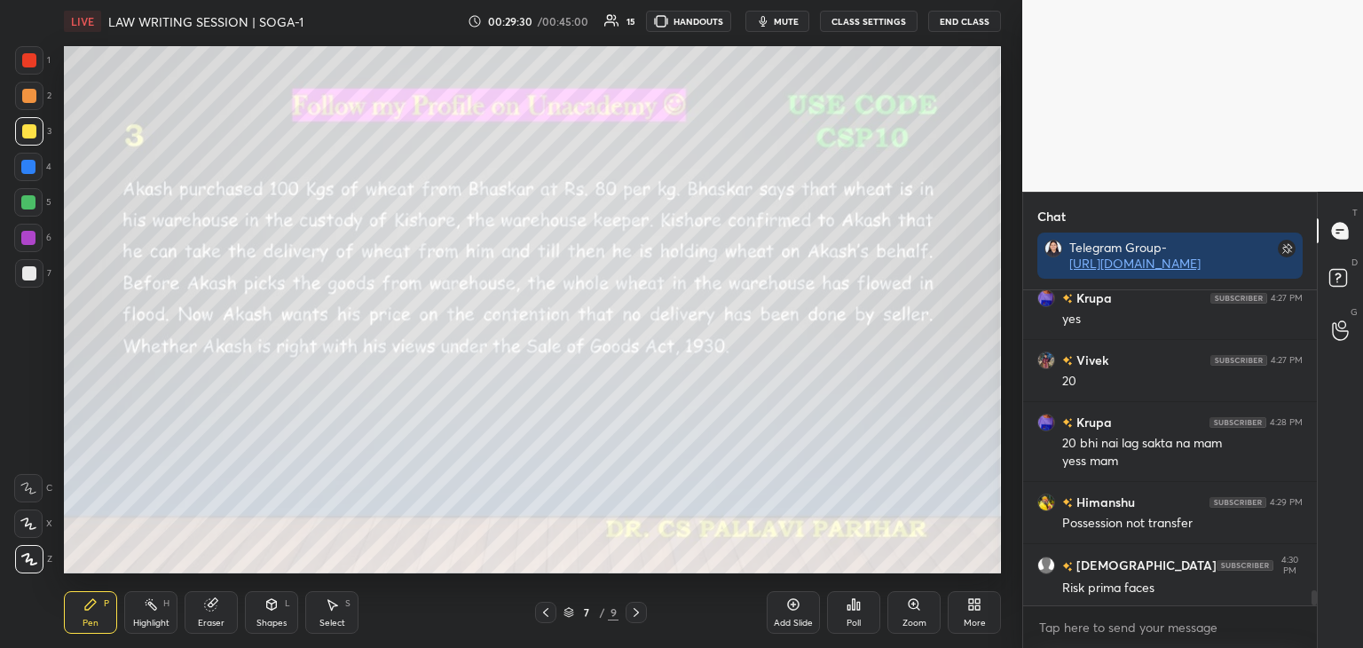
scroll to position [6259, 0]
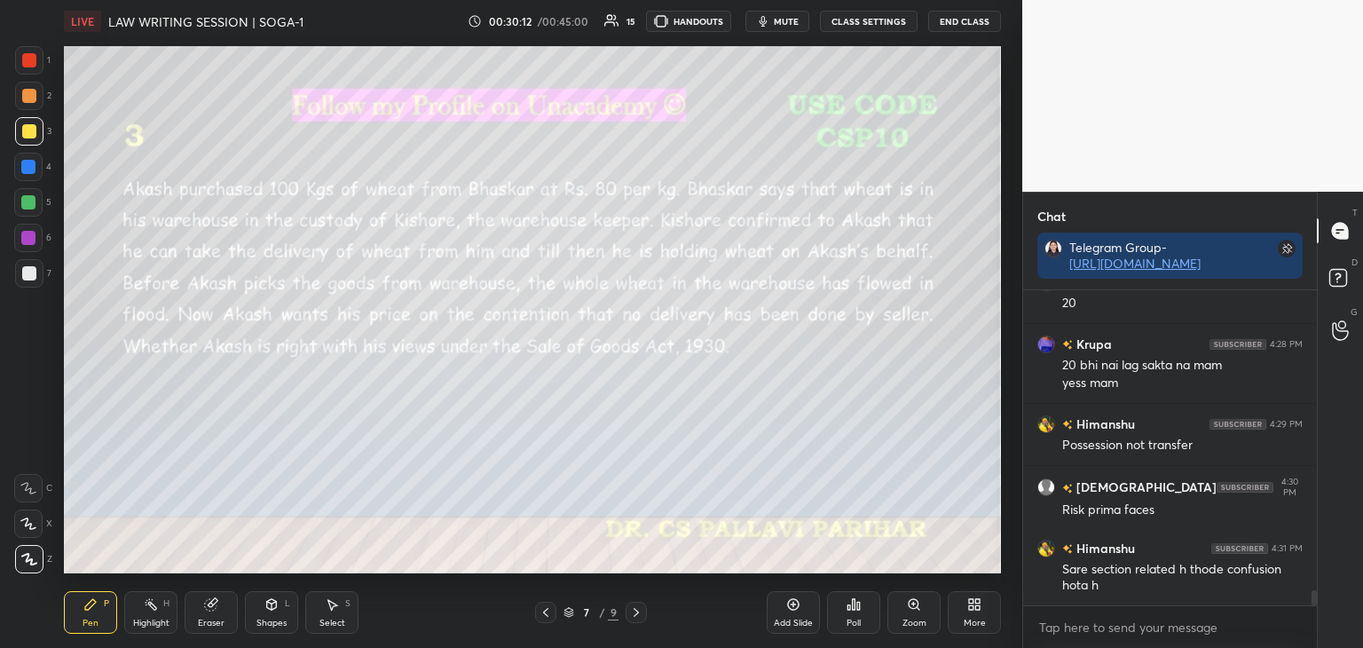
click at [547, 613] on icon at bounding box center [546, 612] width 14 height 14
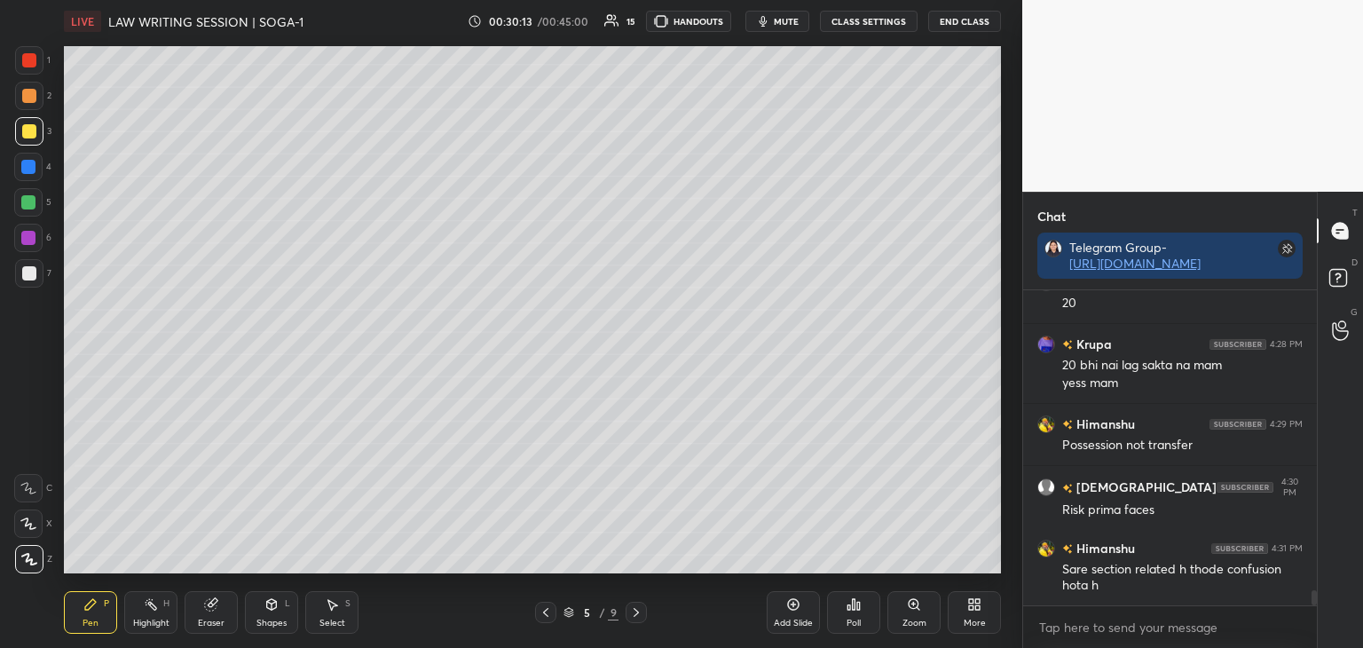
click at [547, 613] on icon at bounding box center [546, 612] width 14 height 14
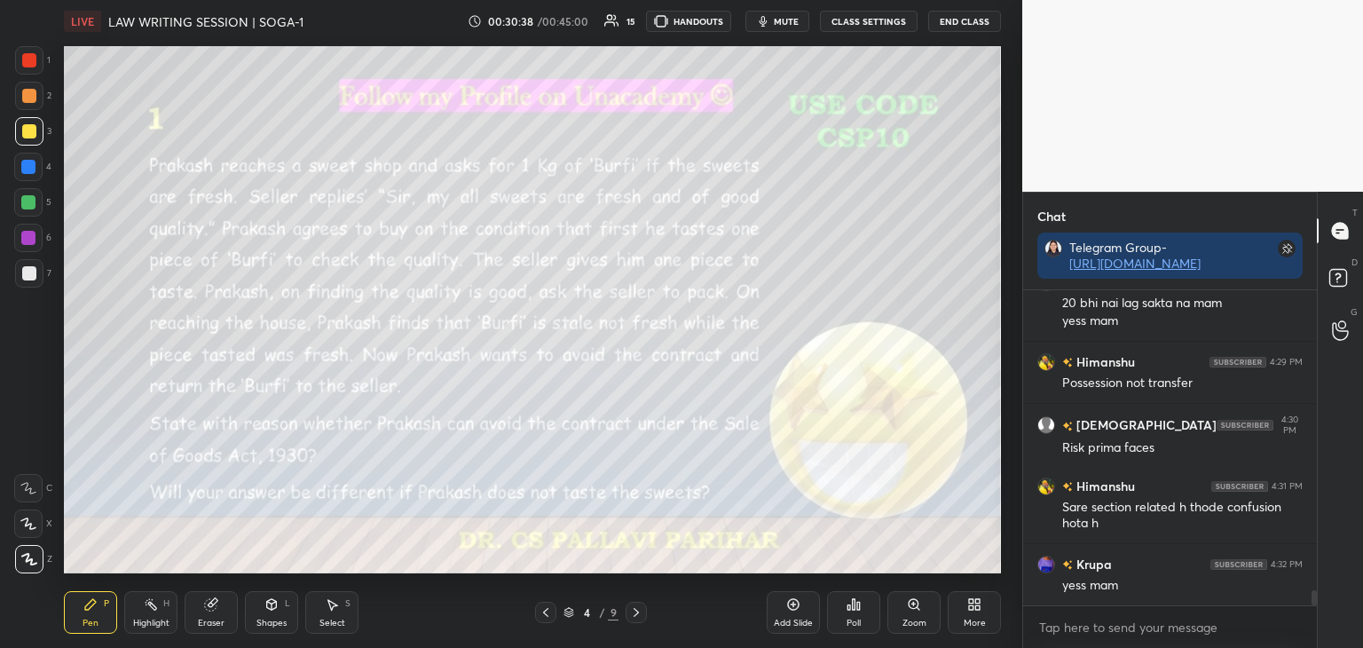
scroll to position [6383, 0]
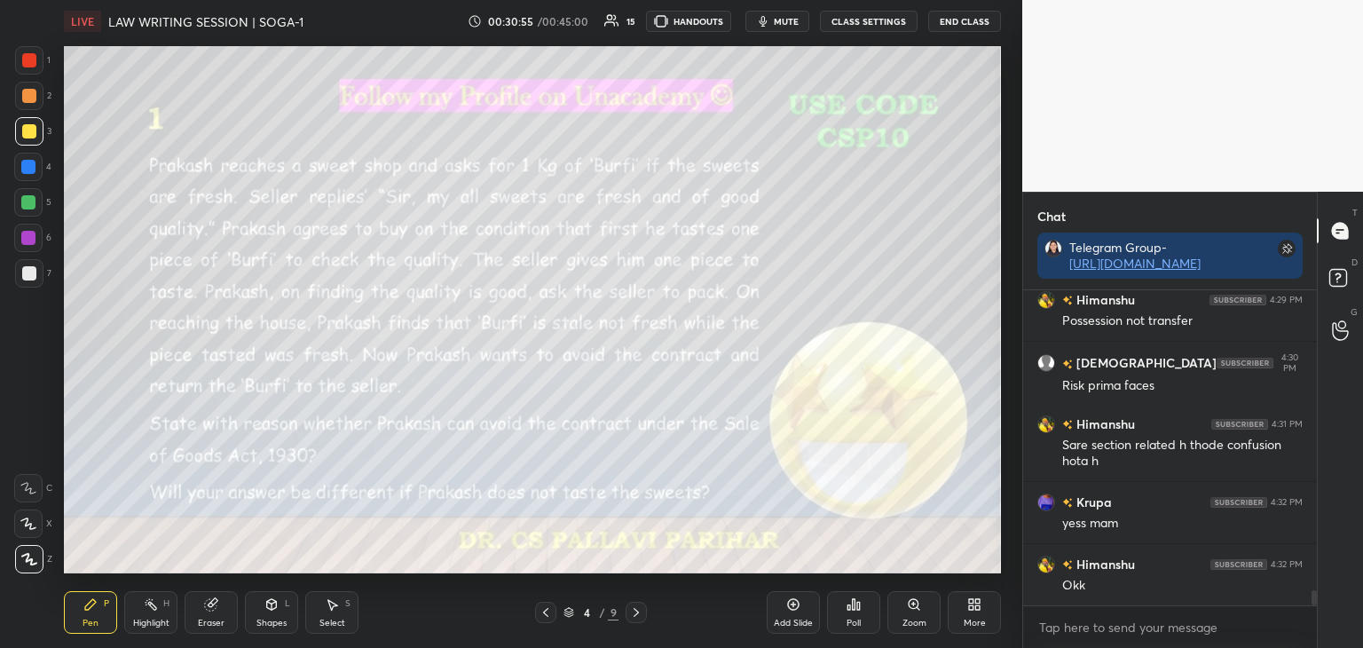
click at [641, 611] on icon at bounding box center [636, 612] width 14 height 14
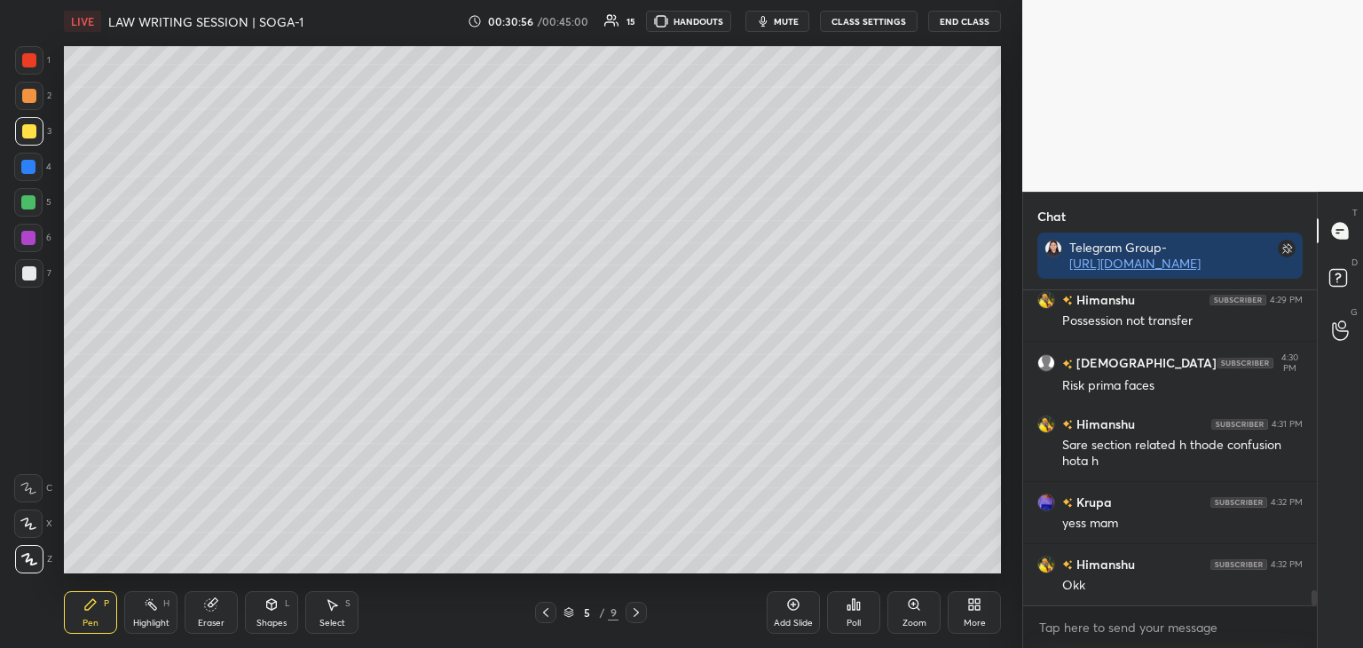
click at [644, 612] on div at bounding box center [636, 612] width 21 height 21
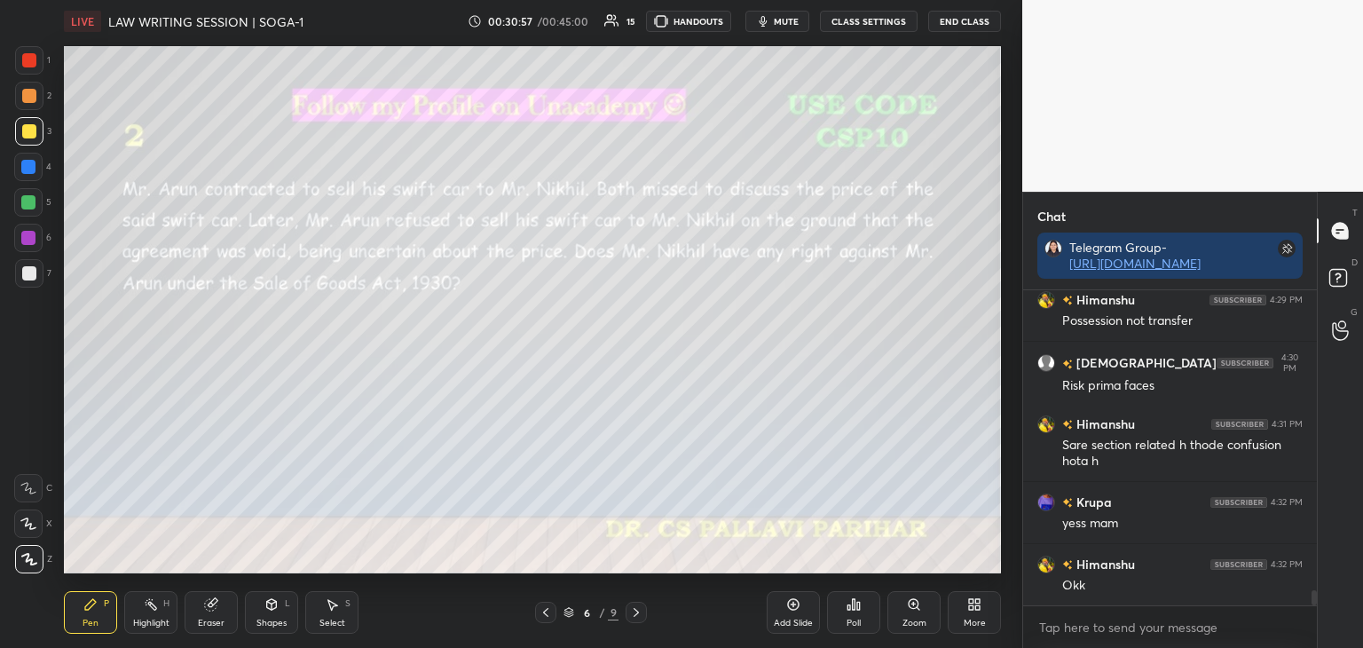
drag, startPoint x: 637, startPoint y: 611, endPoint x: 648, endPoint y: 605, distance: 11.9
click at [638, 611] on icon at bounding box center [636, 612] width 14 height 14
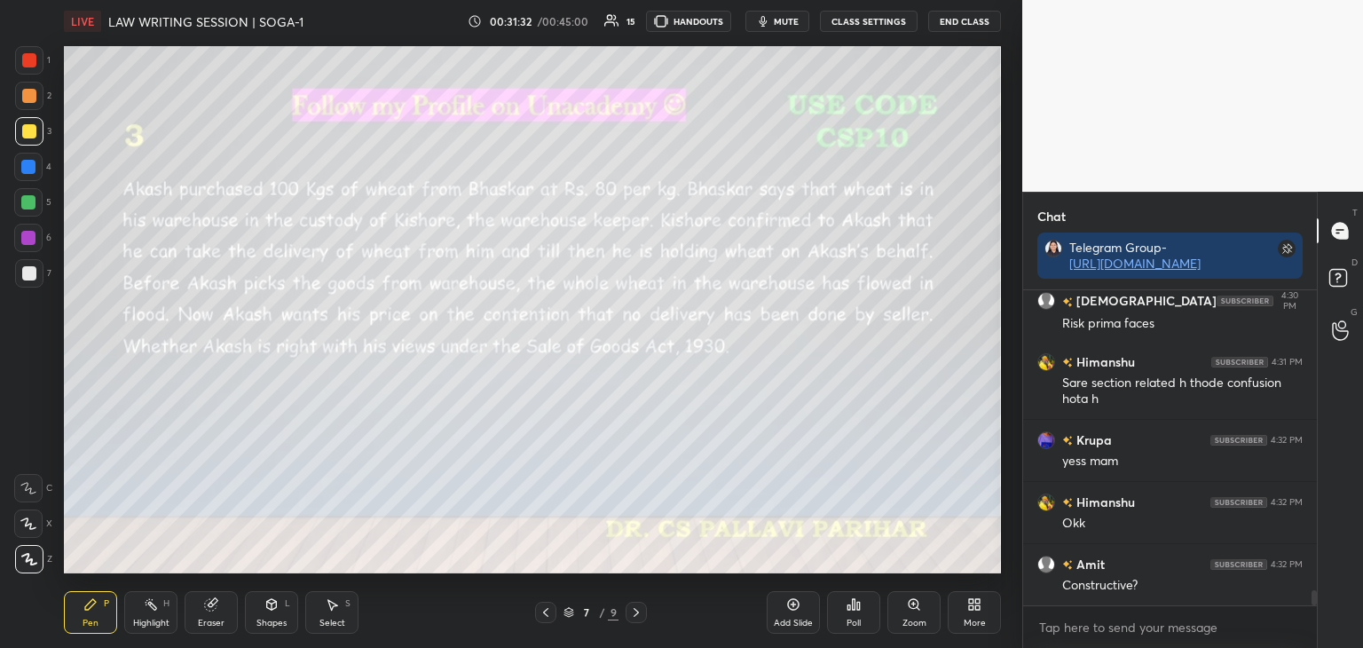
scroll to position [6523, 0]
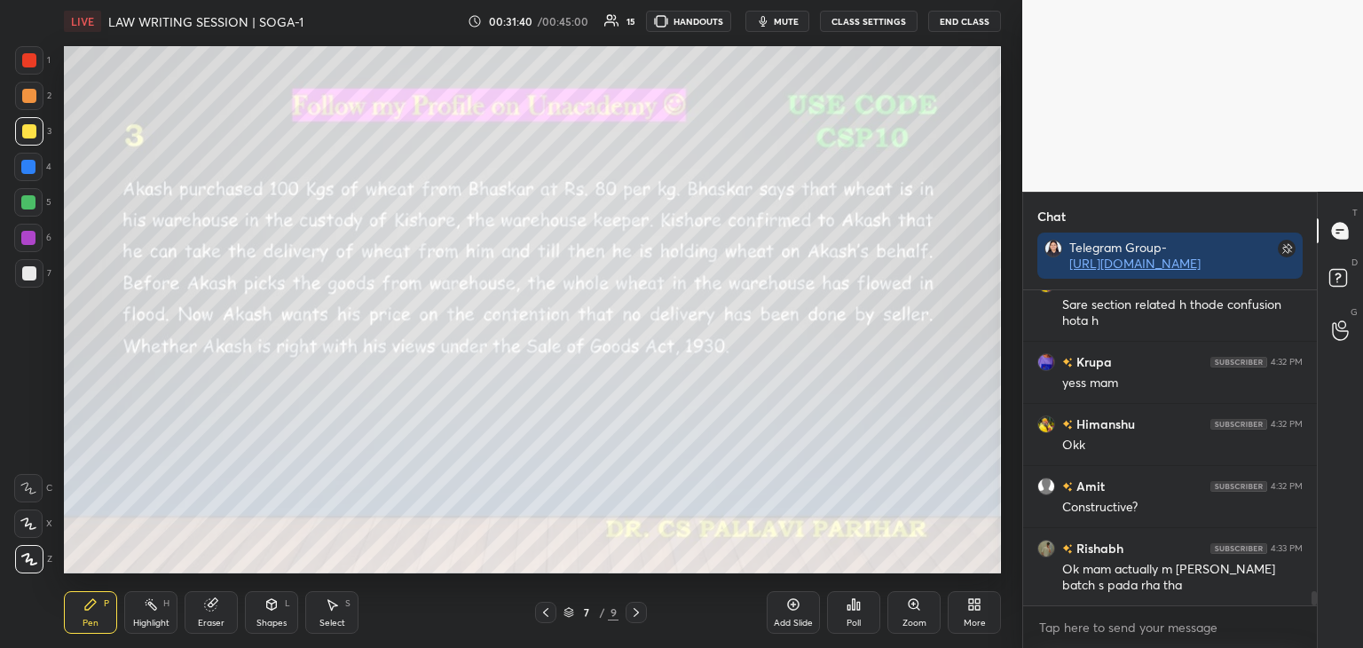
click at [637, 609] on icon at bounding box center [636, 612] width 14 height 14
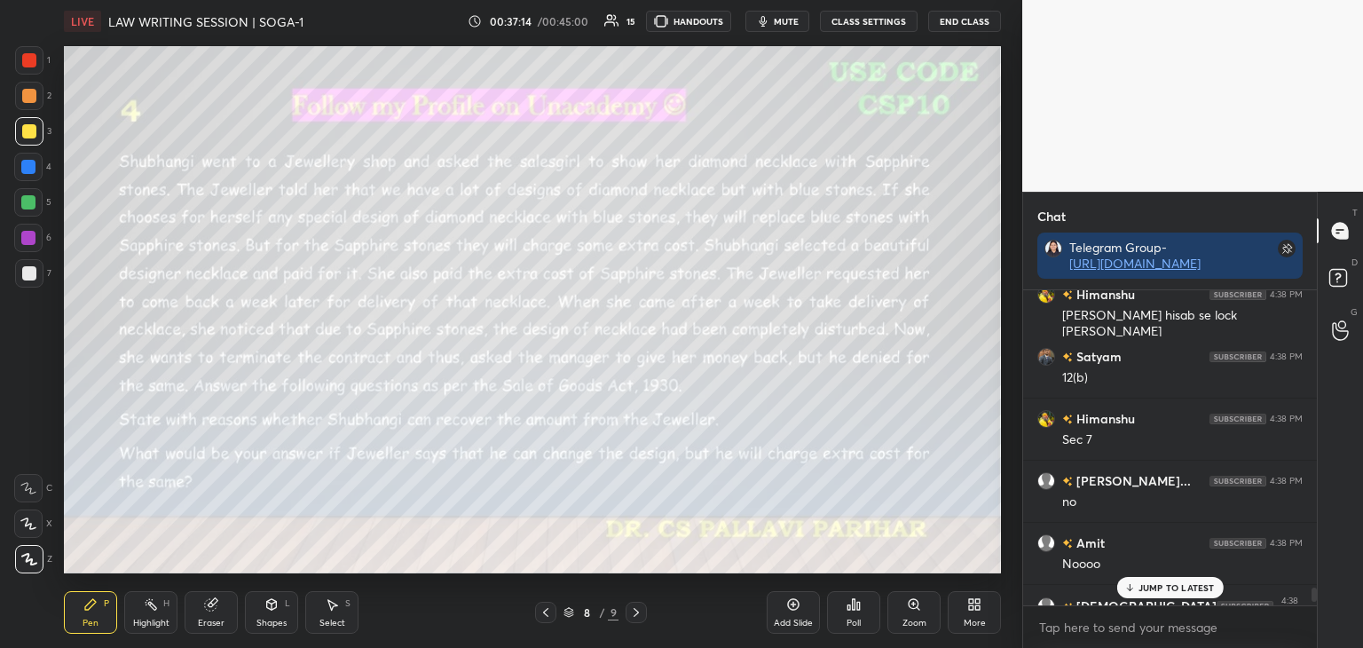
scroll to position [8062, 0]
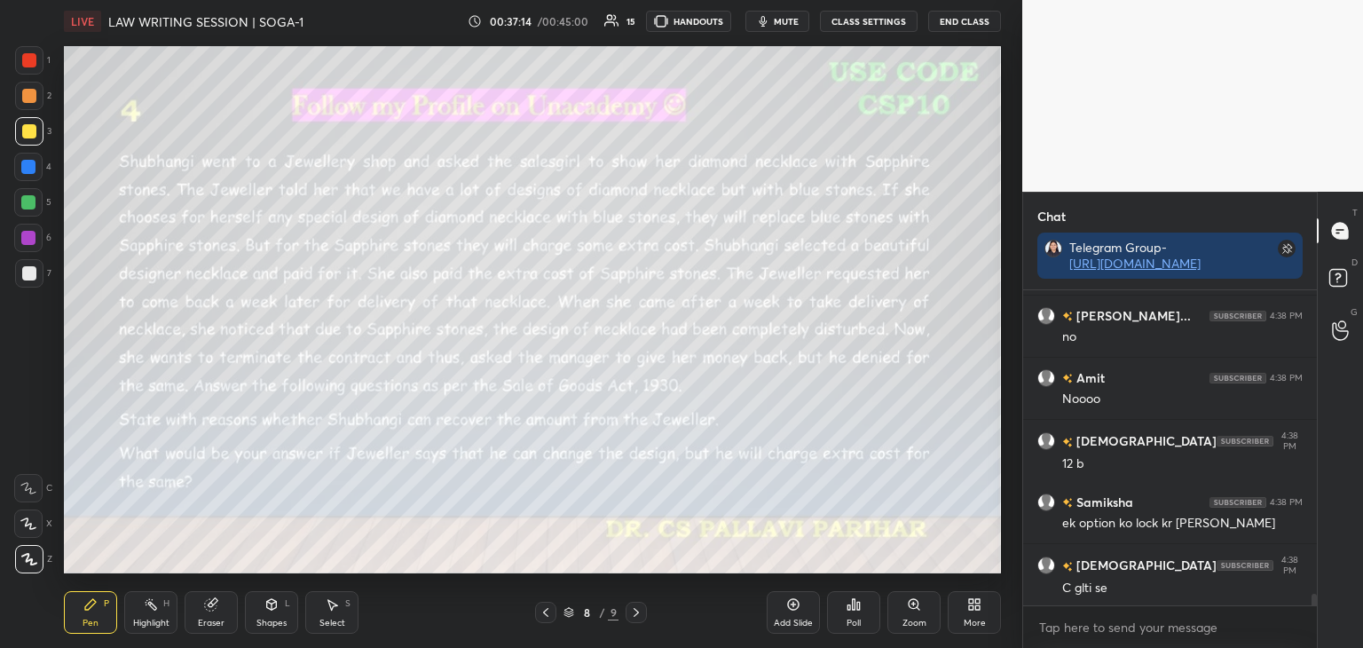
drag, startPoint x: 1314, startPoint y: 602, endPoint x: 1321, endPoint y: 635, distance: 34.3
click at [1321, 635] on div "Chat Telegram Group- [URL][DOMAIN_NAME] [PERSON_NAME] 4:38 PM 12(b) [PERSON_NAM…" at bounding box center [1192, 420] width 341 height 456
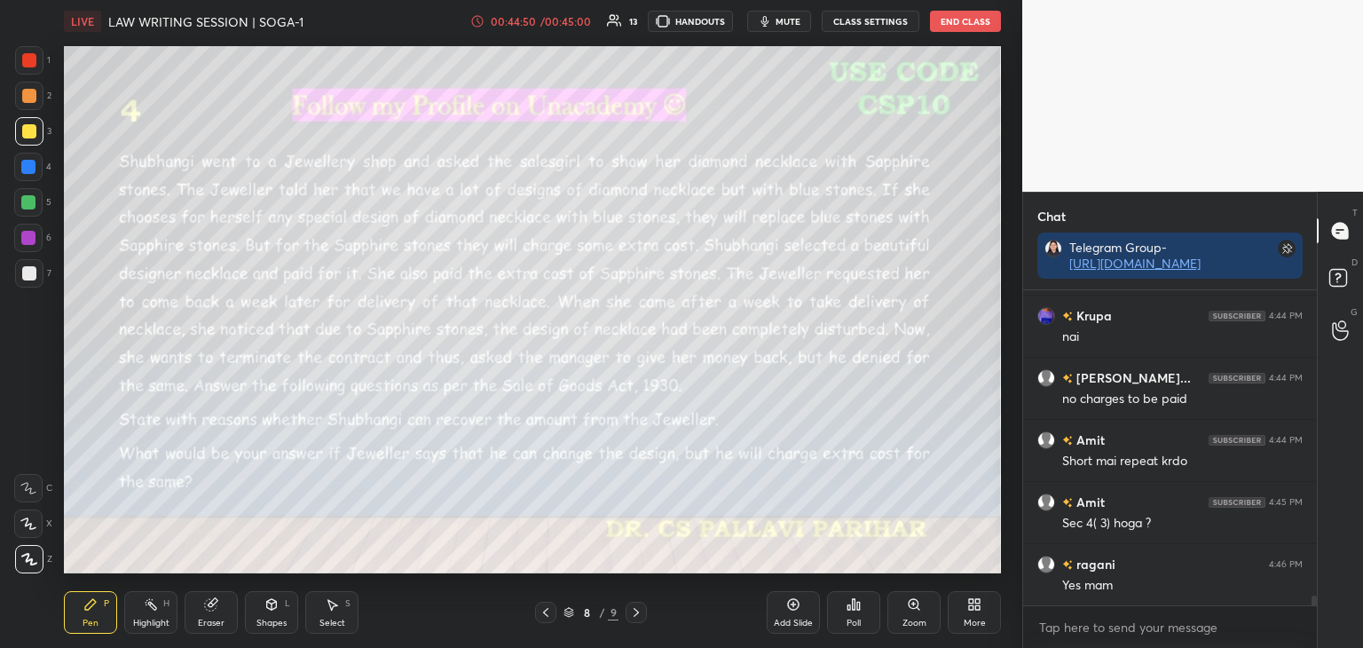
scroll to position [9758, 0]
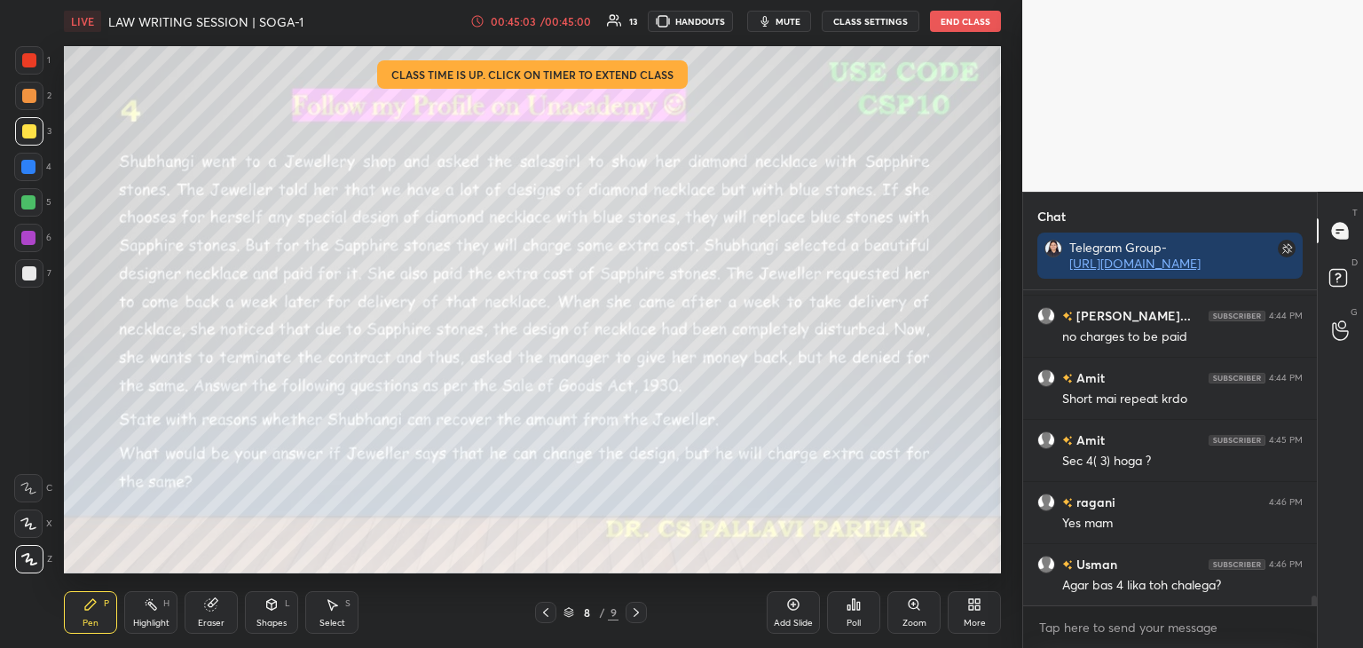
click at [564, 19] on div "/ 00:45:00" at bounding box center [565, 21] width 55 height 11
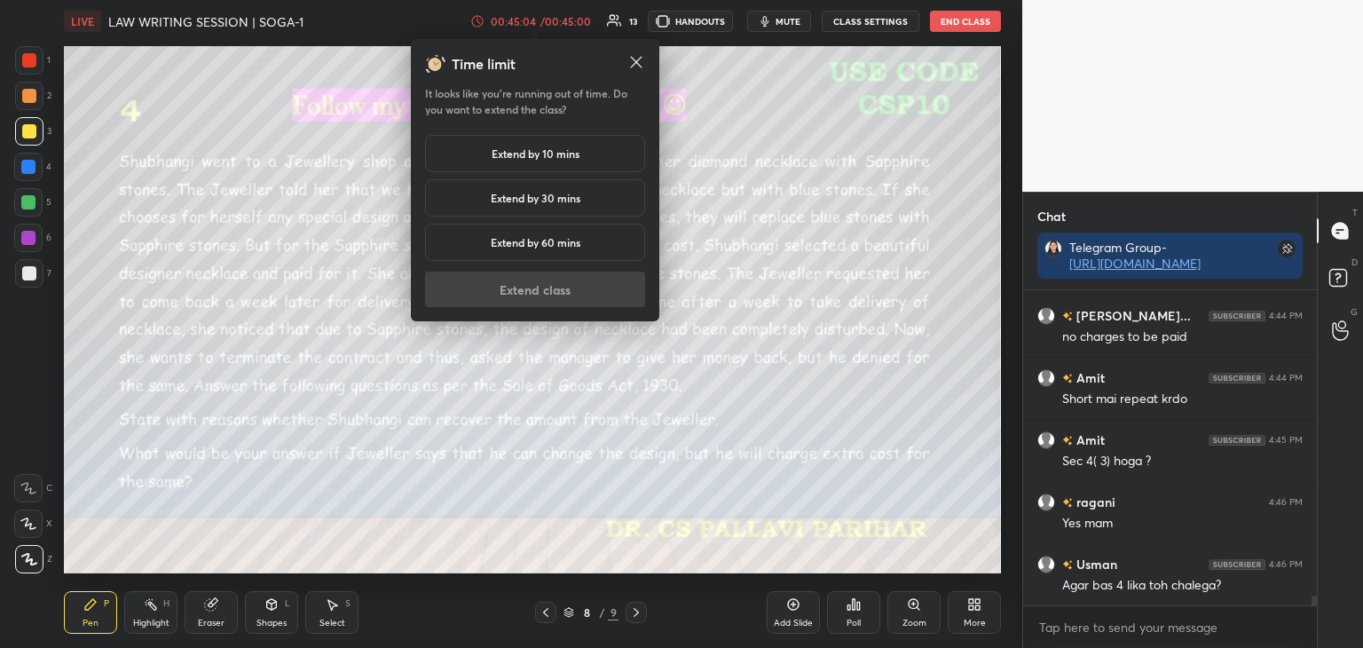
click at [554, 147] on h5 "Extend by 10 mins" at bounding box center [536, 154] width 88 height 16
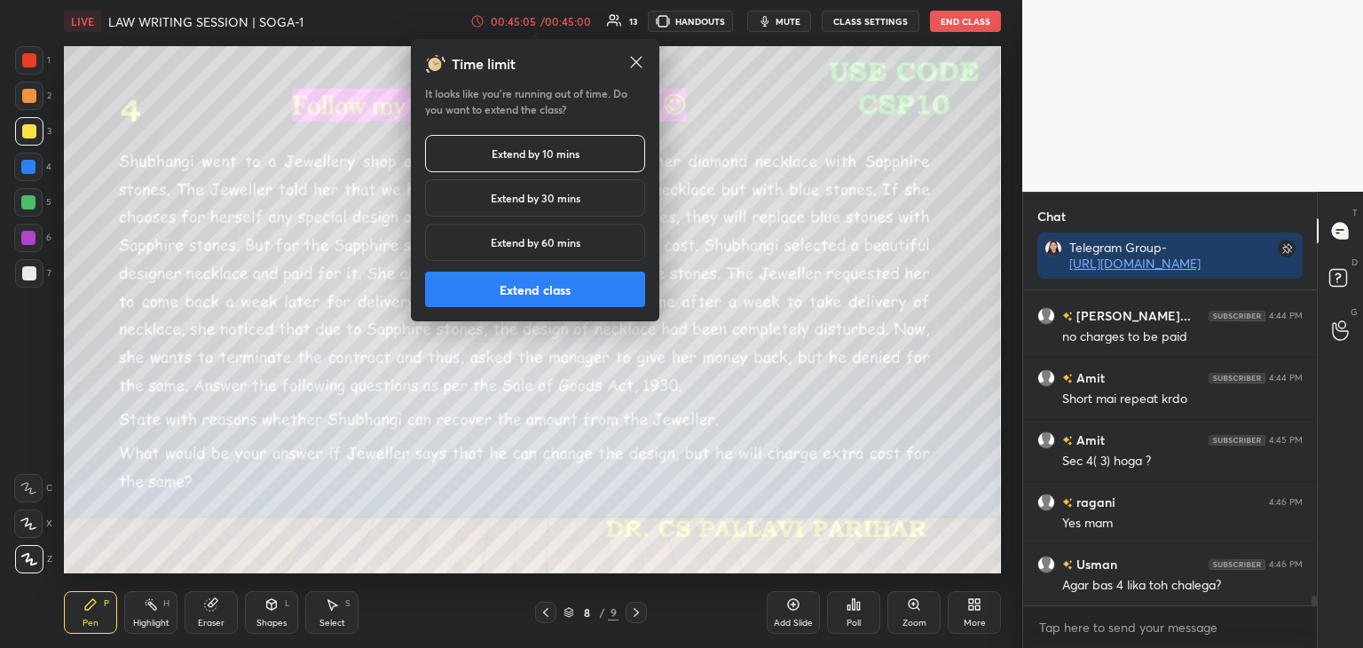
click at [545, 296] on button "Extend class" at bounding box center [535, 290] width 220 height 36
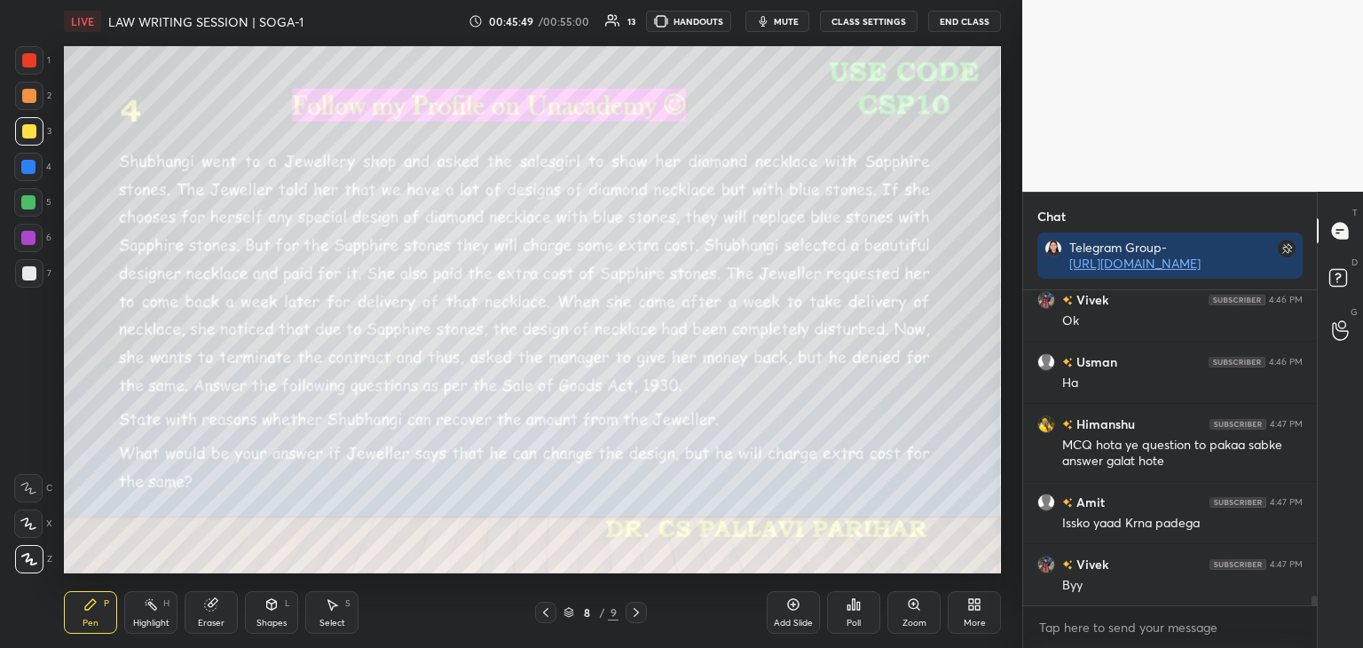
scroll to position [10208, 0]
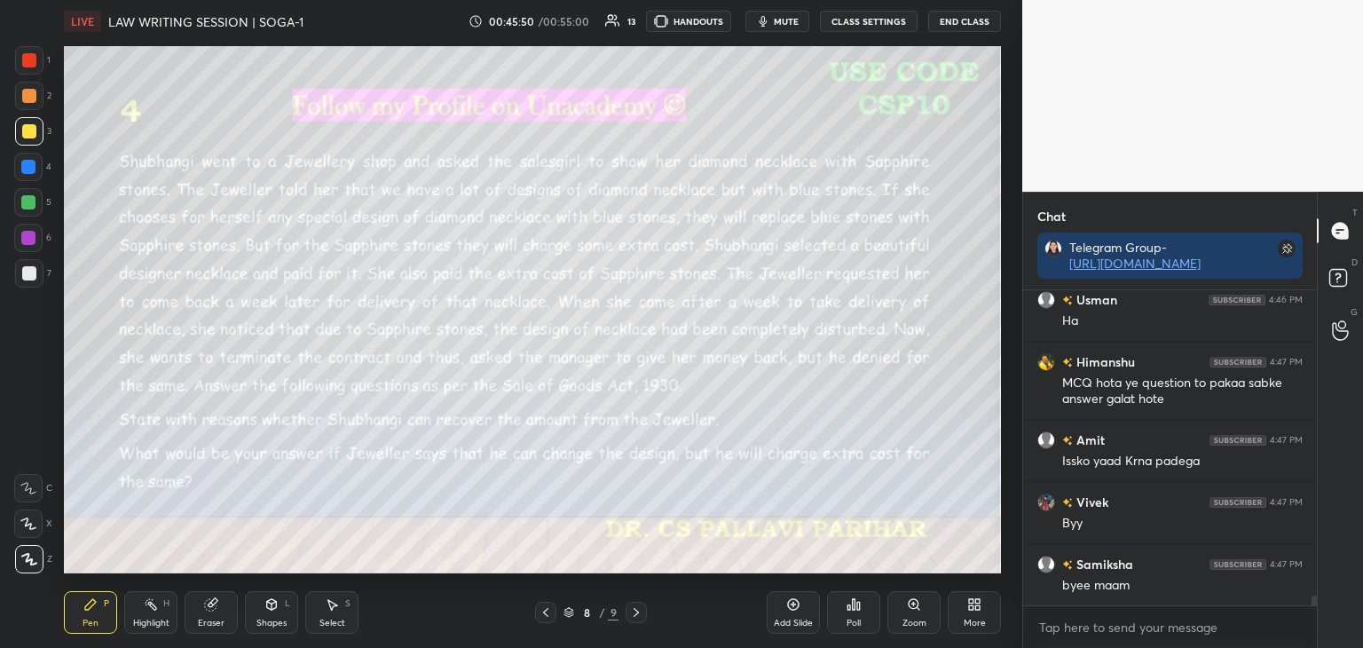
click at [790, 612] on div "Add Slide" at bounding box center [793, 612] width 53 height 43
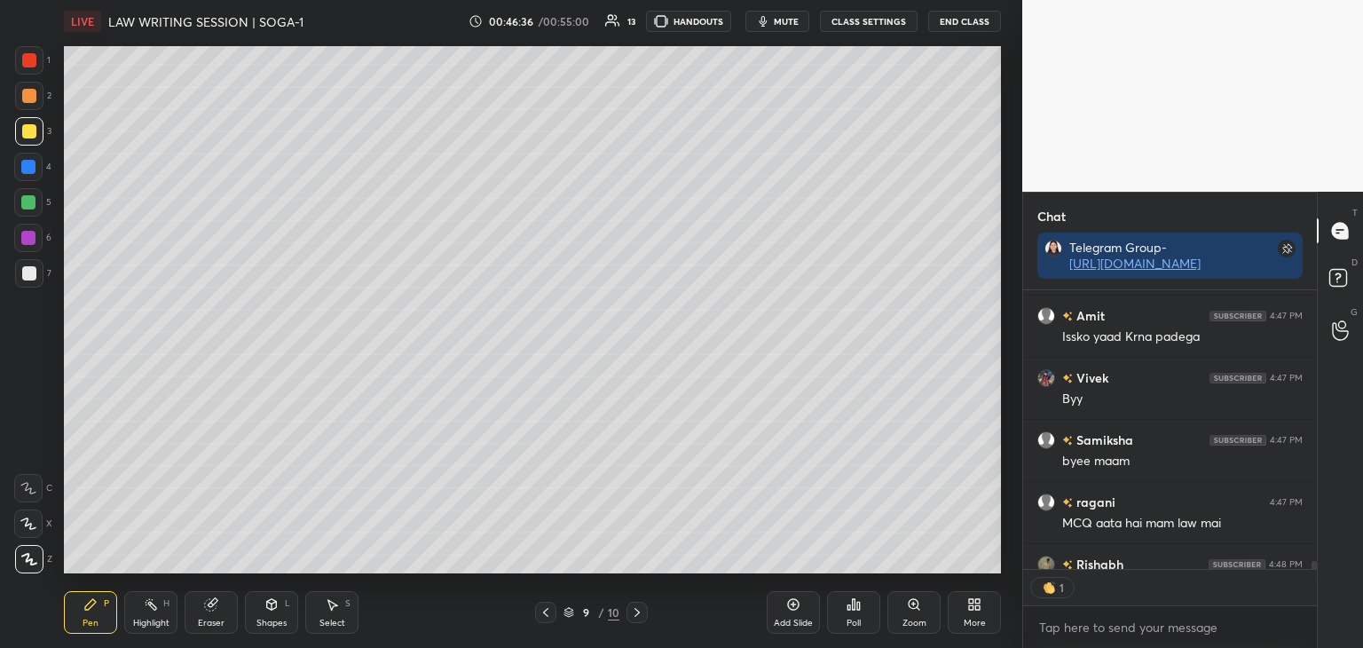
scroll to position [10479, 0]
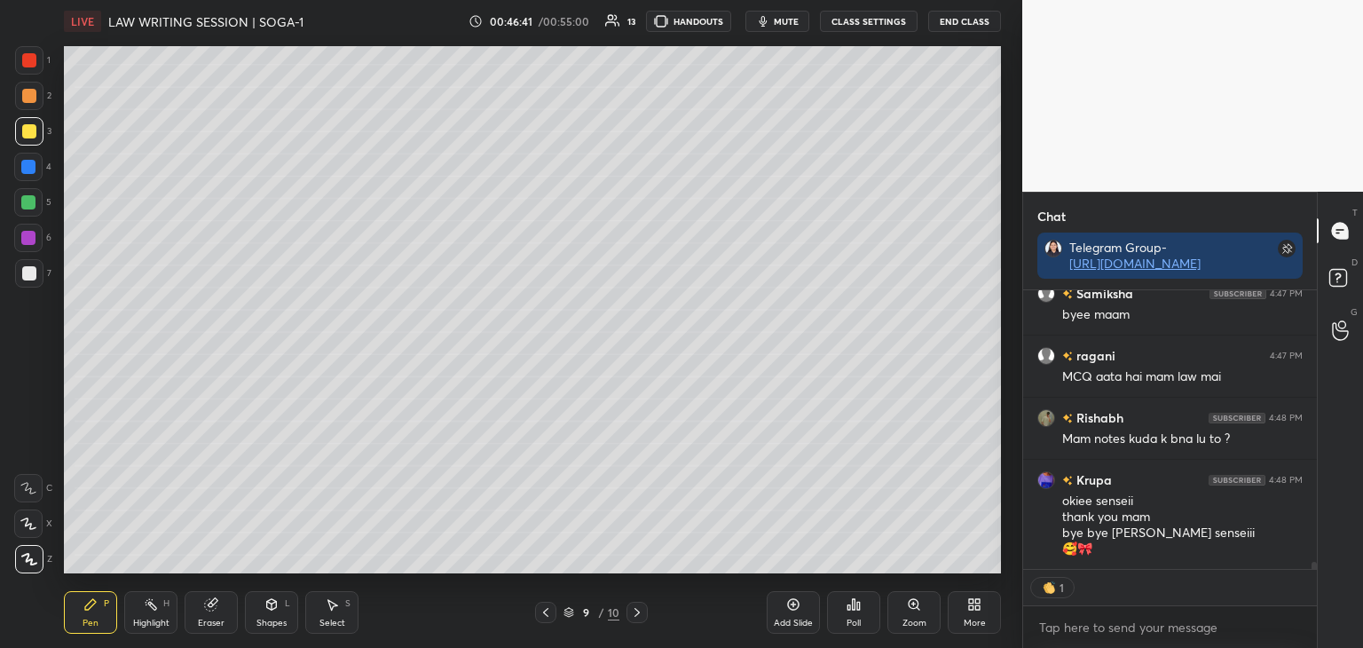
click at [638, 612] on icon at bounding box center [637, 612] width 5 height 9
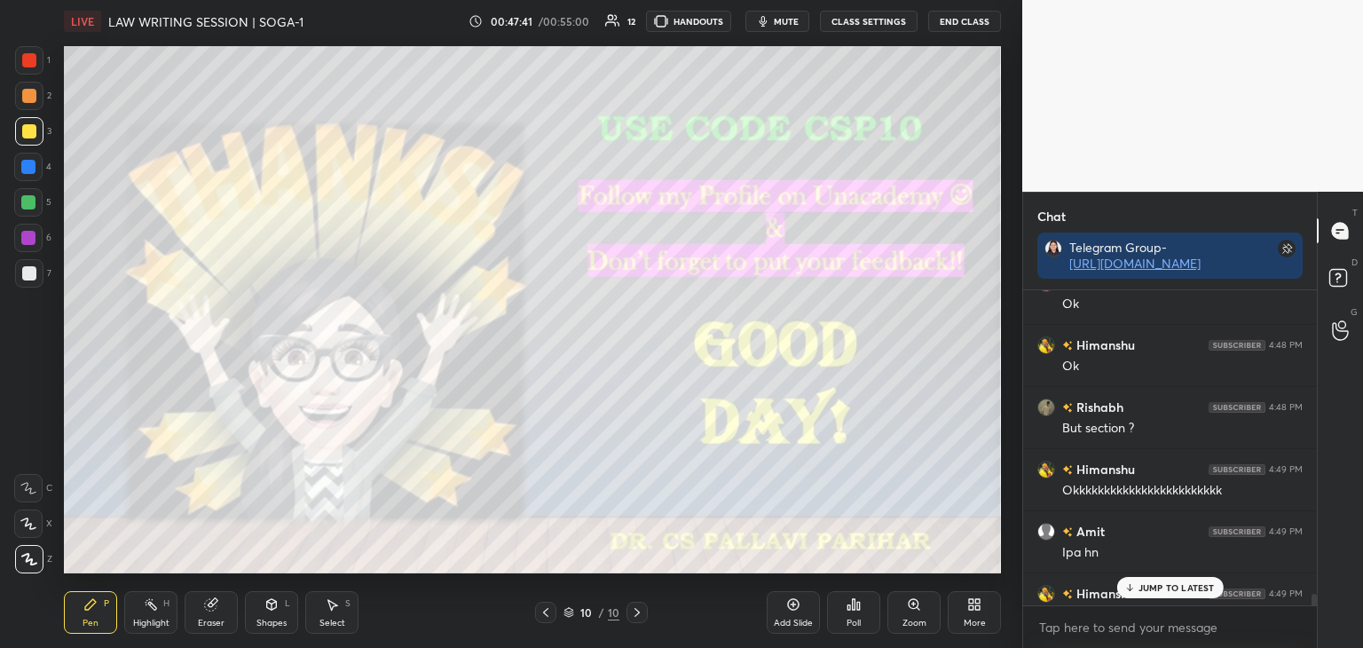
scroll to position [11188, 0]
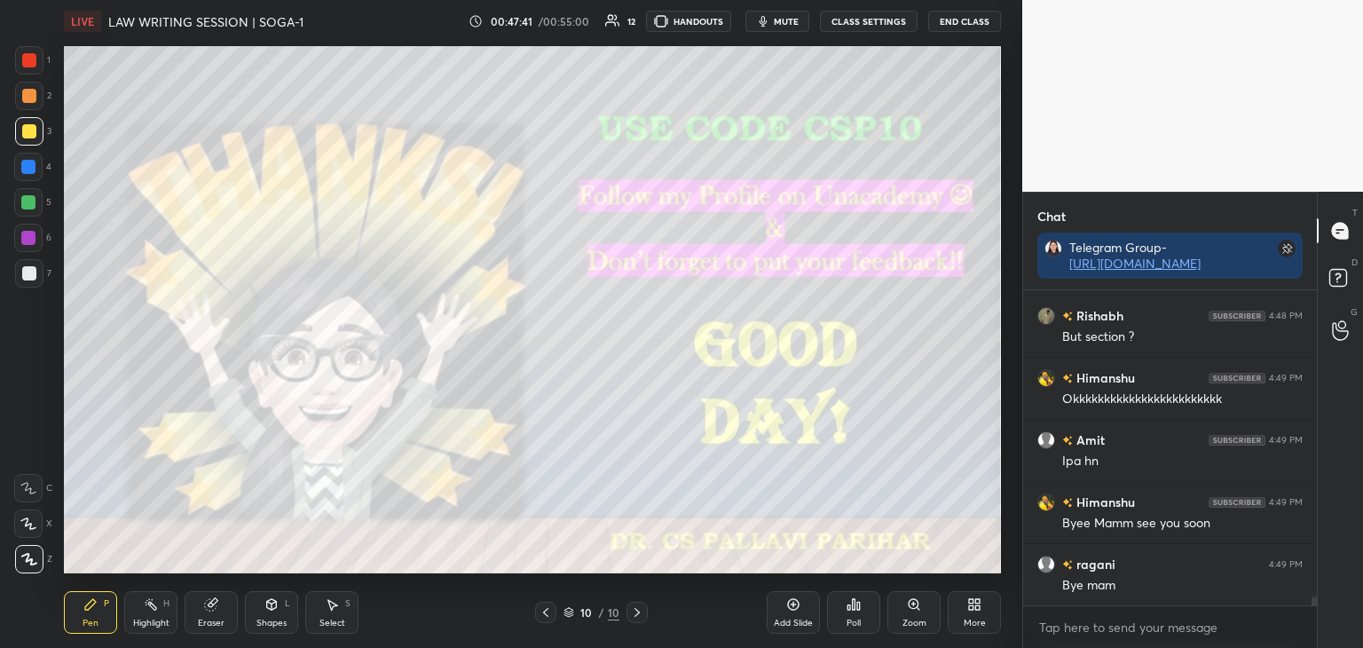
drag, startPoint x: 1314, startPoint y: 600, endPoint x: 1318, endPoint y: 619, distance: 19.0
click at [1318, 619] on div "Chat Telegram Group- [URL][DOMAIN_NAME] [PERSON_NAME] 4:48 PM Ok [PERSON_NAME] …" at bounding box center [1192, 420] width 341 height 456
click at [953, 22] on button "End Class" at bounding box center [964, 21] width 73 height 21
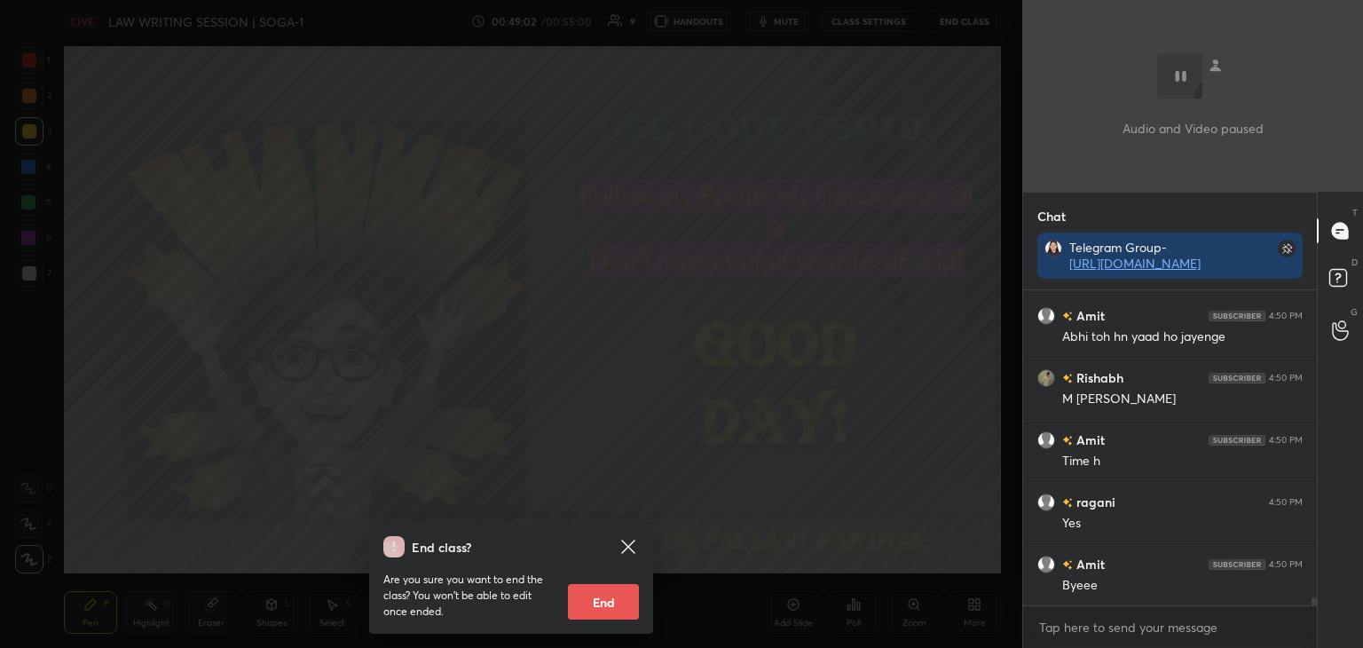
scroll to position [11747, 0]
click at [586, 608] on button "End" at bounding box center [603, 602] width 71 height 36
type textarea "x"
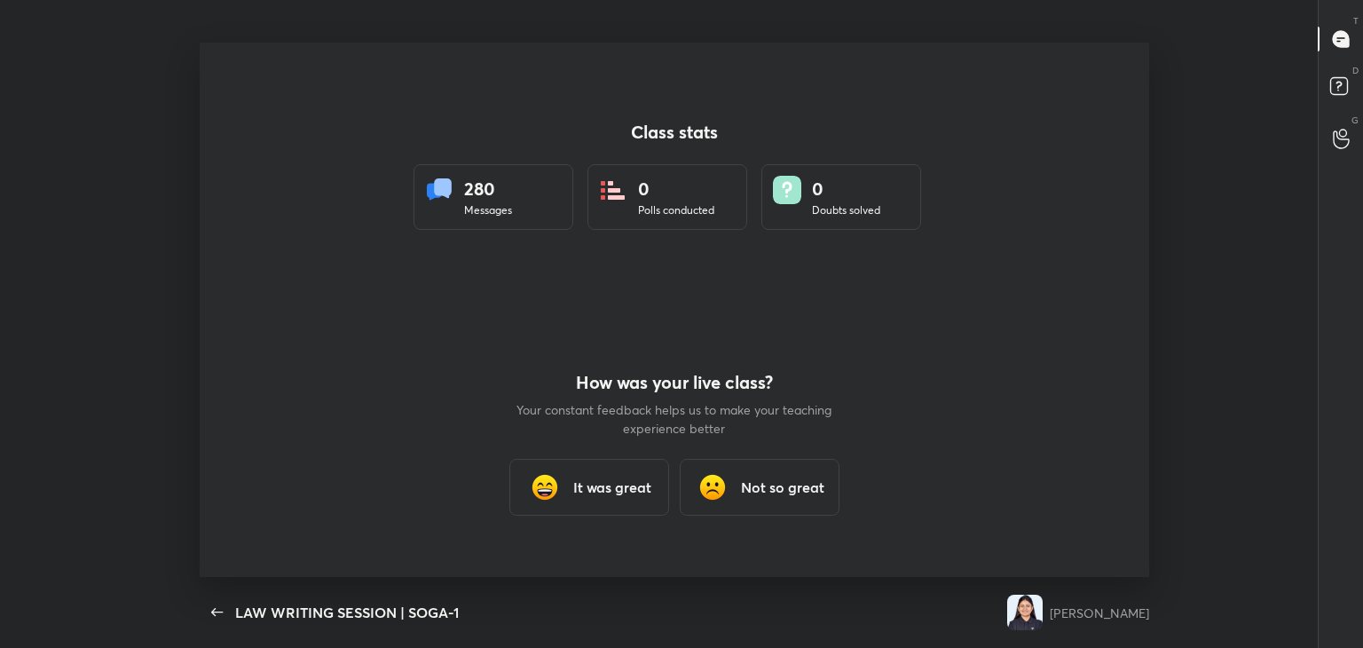
scroll to position [534, 1349]
click at [634, 486] on h3 "It was great" at bounding box center [612, 487] width 78 height 21
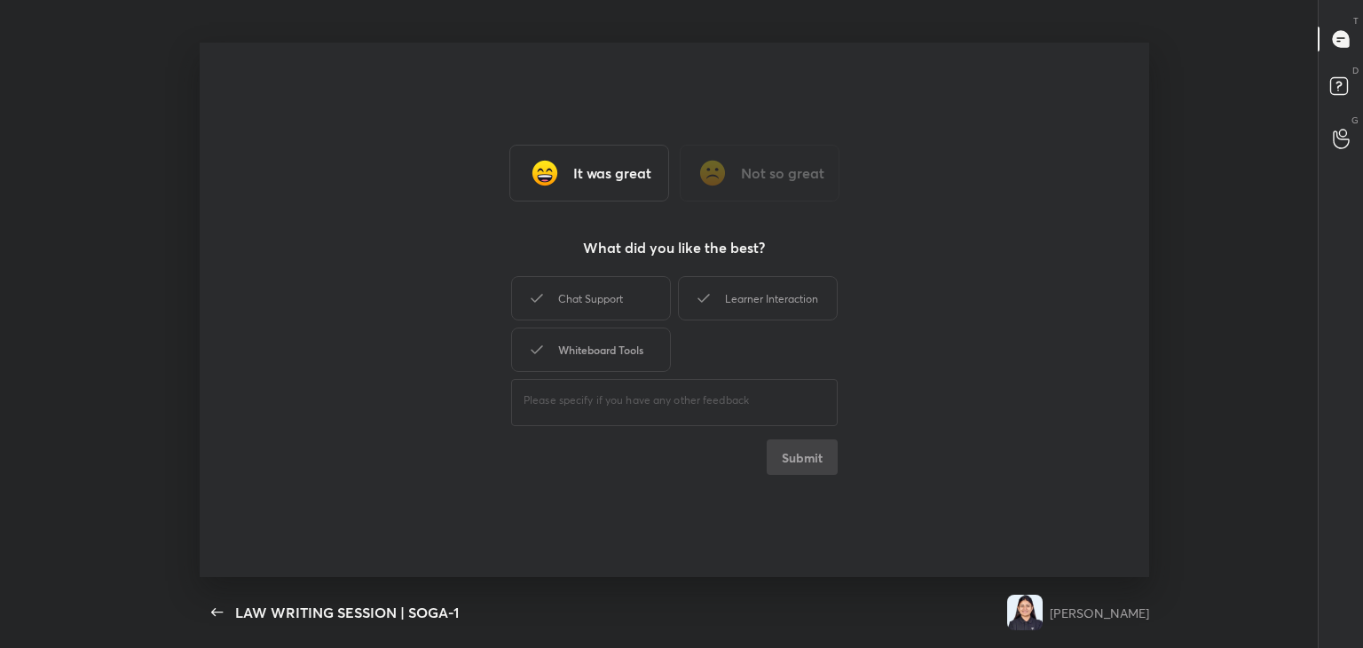
click at [614, 341] on div "Whiteboard Tools" at bounding box center [591, 350] width 160 height 44
click at [751, 297] on div "Learner Interaction" at bounding box center [758, 298] width 160 height 44
click at [809, 454] on button "Submit" at bounding box center [802, 457] width 71 height 36
